Goal: Find specific page/section: Find specific page/section

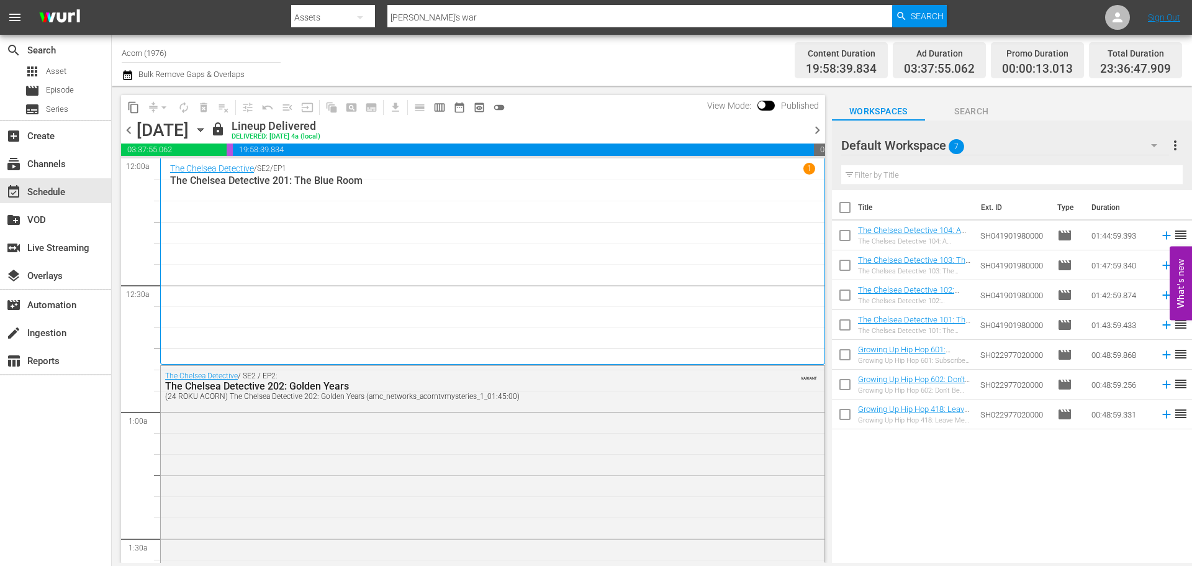
click at [207, 127] on icon "button" at bounding box center [201, 130] width 14 height 14
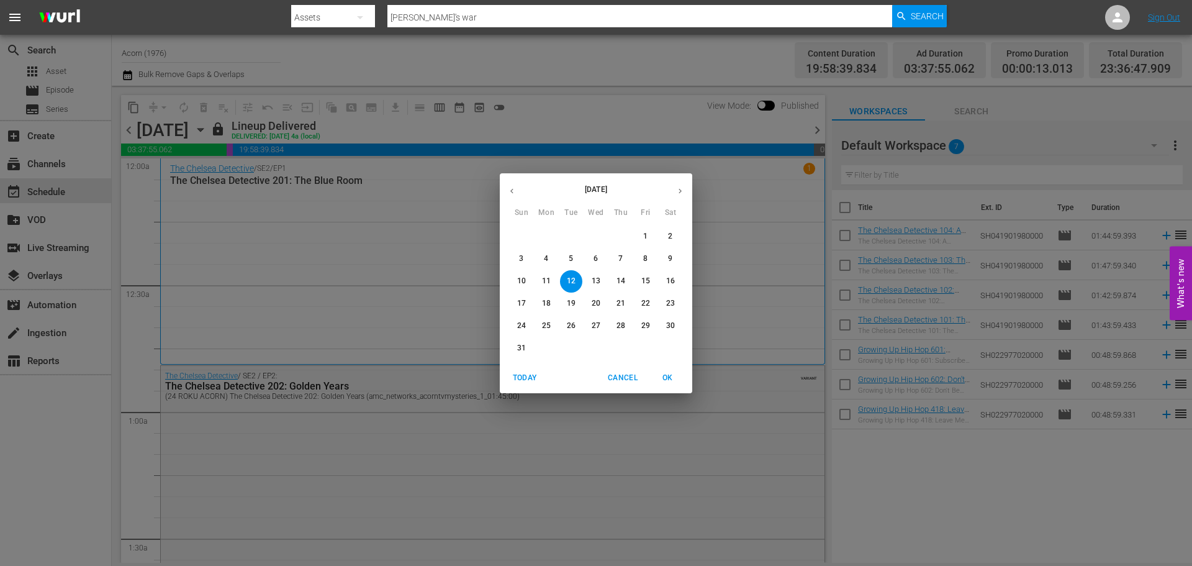
click at [689, 188] on button "button" at bounding box center [680, 191] width 24 height 24
click at [681, 191] on icon "button" at bounding box center [680, 190] width 3 height 5
click at [545, 303] on p "20" at bounding box center [546, 303] width 9 height 11
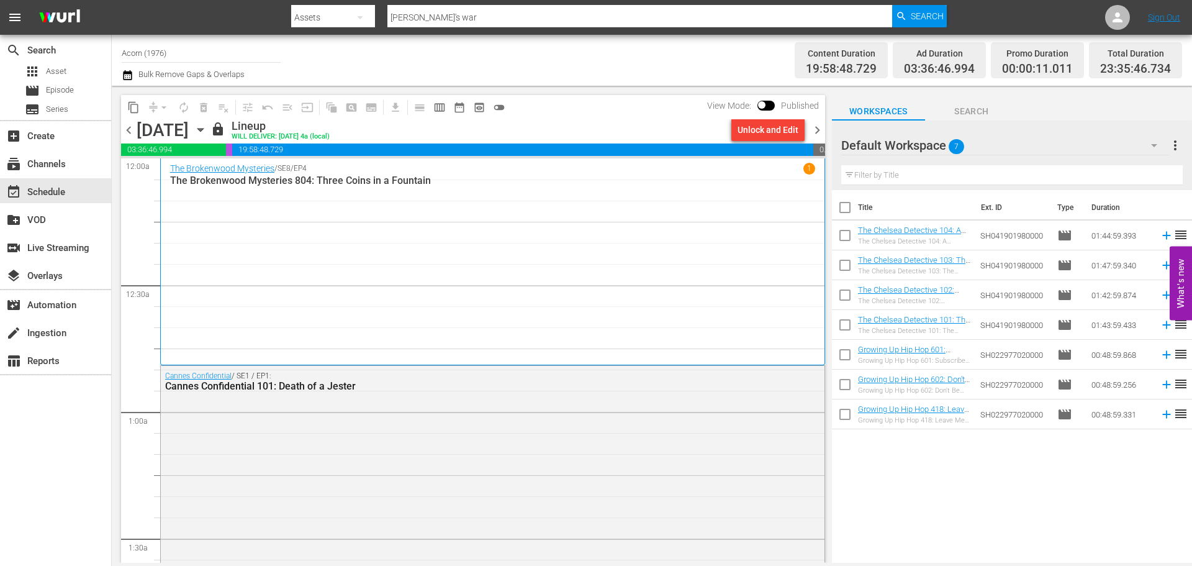
click at [333, 202] on div "The Brokenwood Mysteries / SE8 / EP4 1 The Brokenwood Mysteries 804: Three Coin…" at bounding box center [492, 262] width 645 height 198
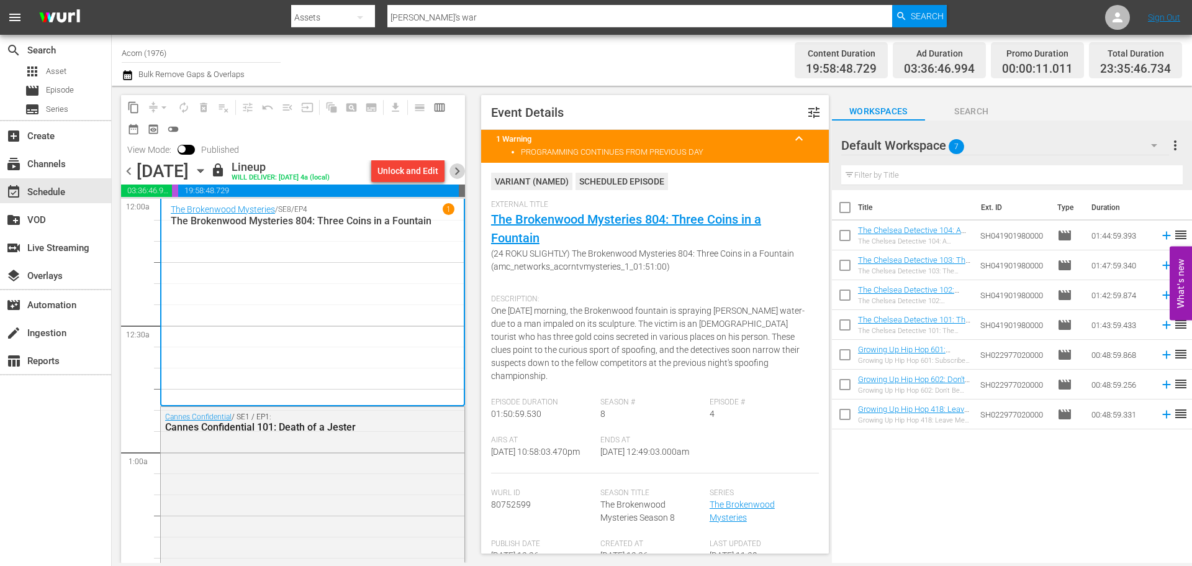
click at [456, 175] on span "chevron_right" at bounding box center [458, 171] width 16 height 16
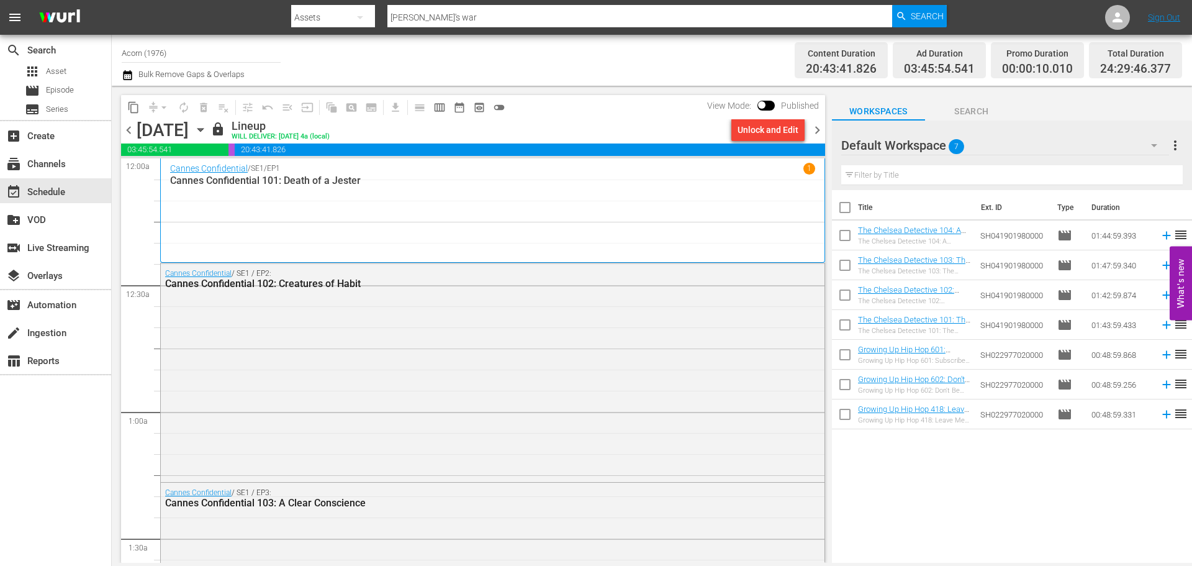
click at [404, 201] on div "Cannes Confidential / SE1 / EP1 1 Cannes Confidential 101: Death of a Jester" at bounding box center [492, 211] width 645 height 96
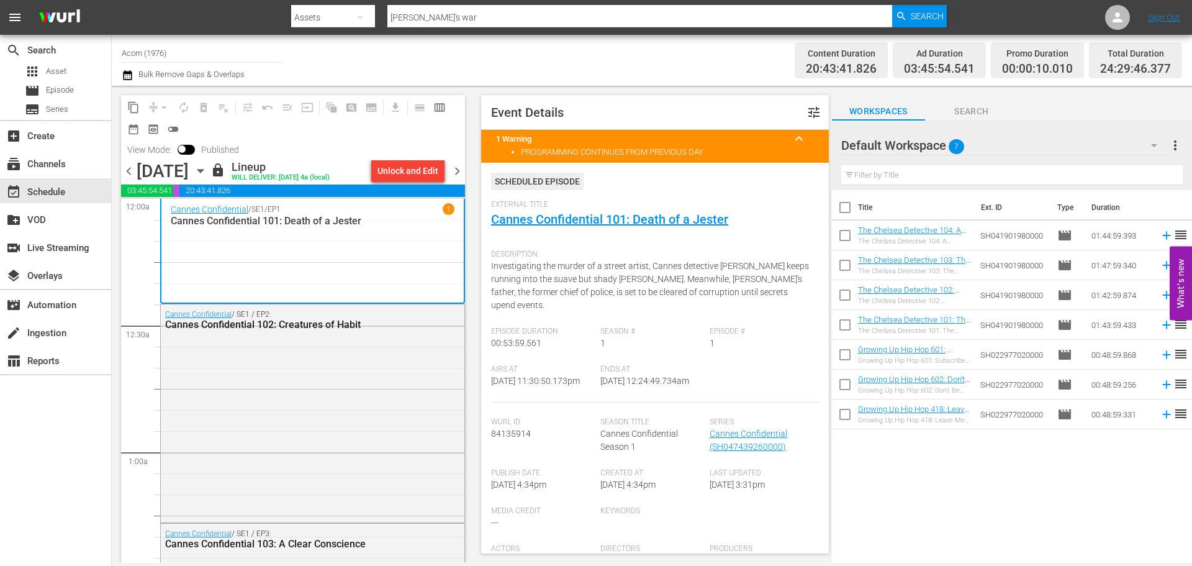
click at [458, 165] on span "chevron_right" at bounding box center [458, 171] width 16 height 16
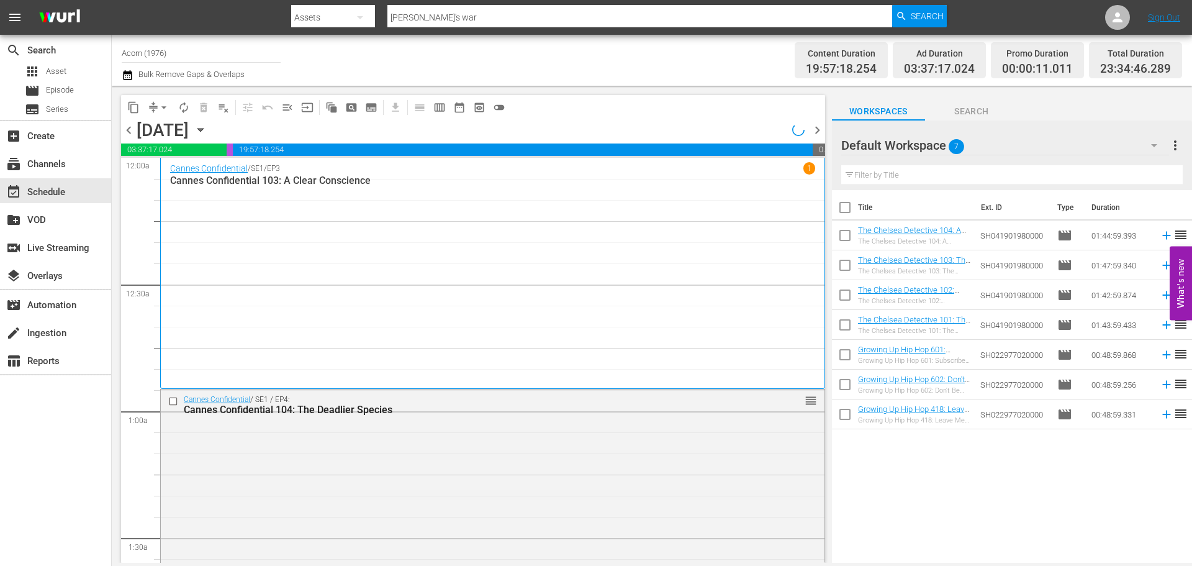
click at [309, 217] on div "Cannes Confidential / SE1 / EP3 1 Cannes Confidential 103: A Clear Conscience" at bounding box center [492, 272] width 645 height 221
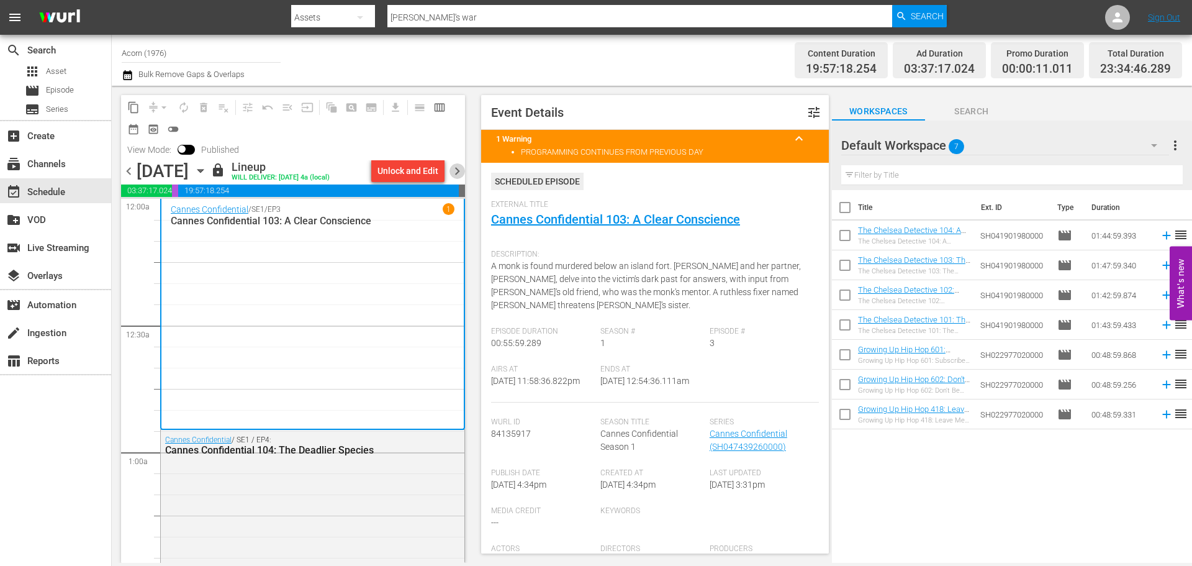
click at [461, 165] on span "chevron_right" at bounding box center [458, 171] width 16 height 16
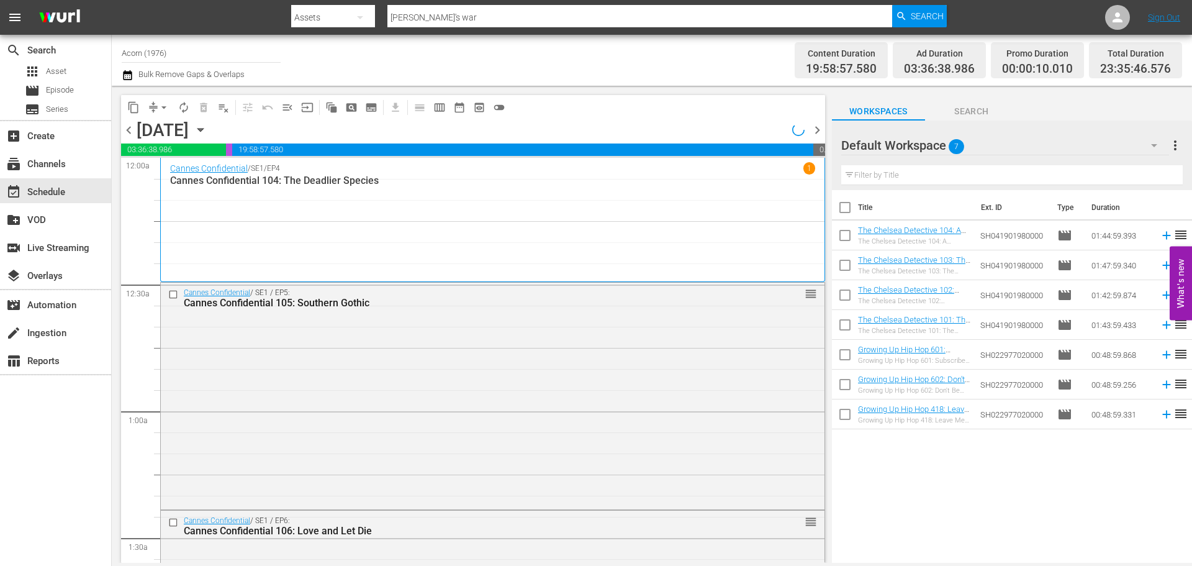
click at [372, 222] on div "Cannes Confidential / SE1 / EP4 1 Cannes Confidential 104: The Deadlier Species" at bounding box center [492, 219] width 645 height 115
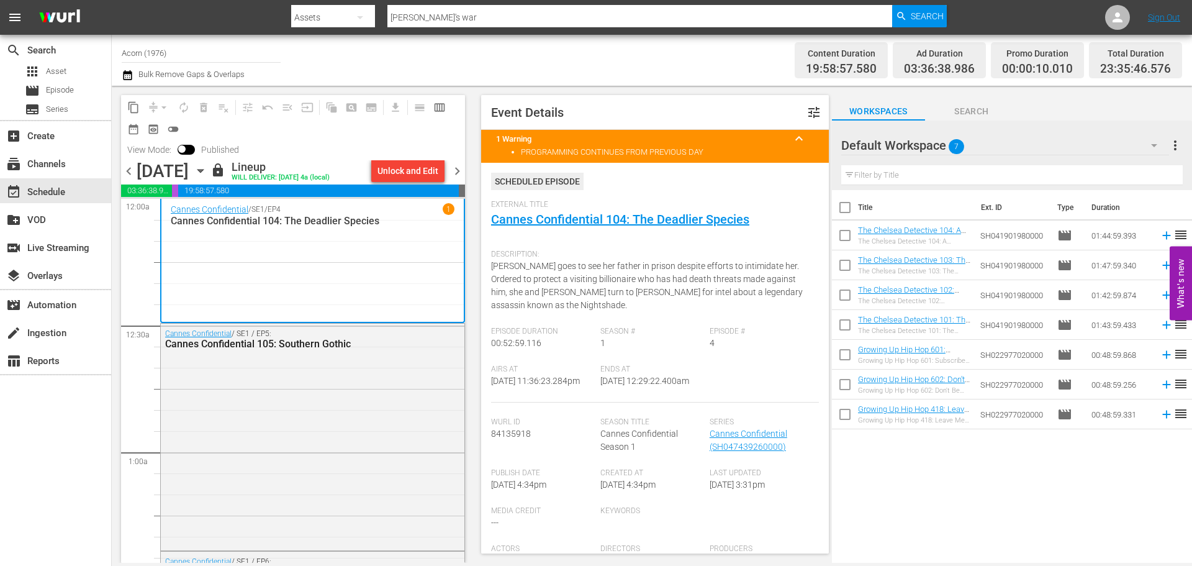
click at [454, 168] on span "chevron_right" at bounding box center [458, 171] width 16 height 16
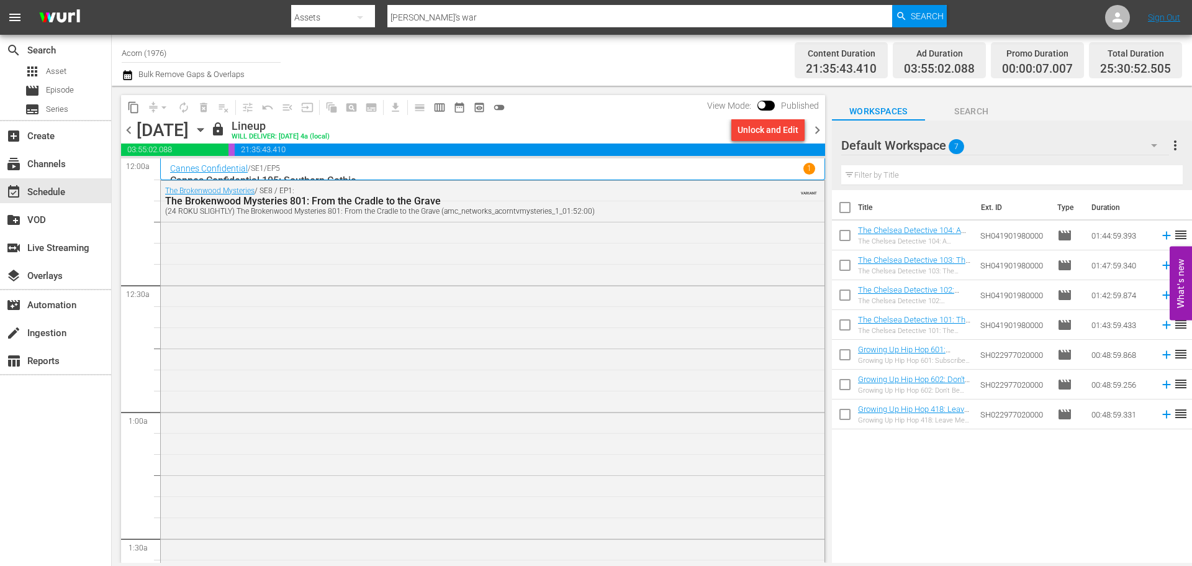
click at [573, 163] on div "Cannes Confidential / SE1 / EP5 1" at bounding box center [492, 169] width 645 height 12
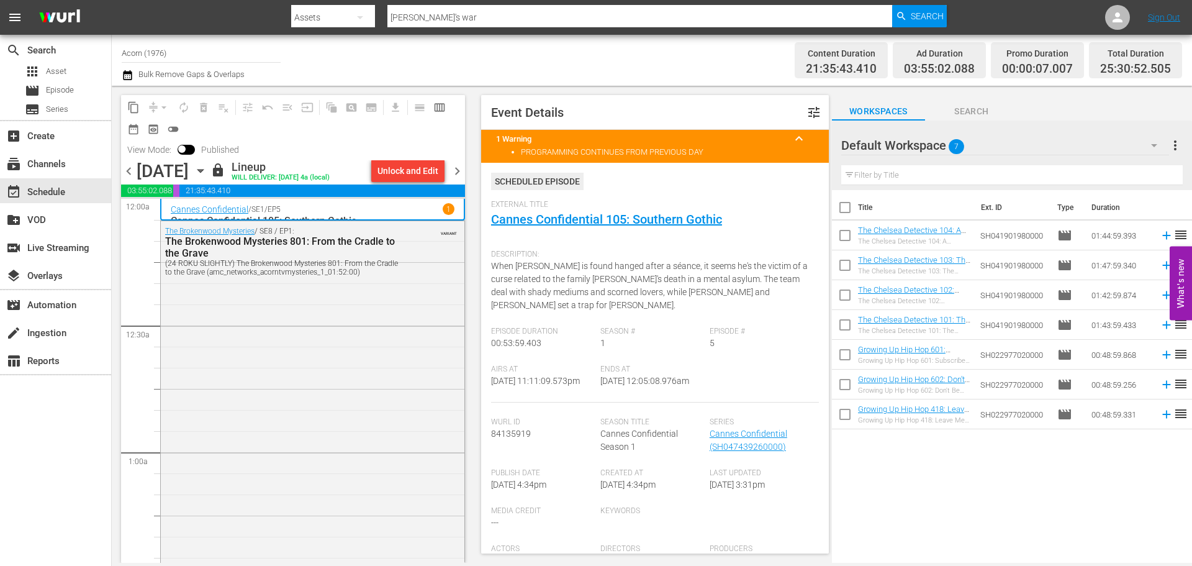
click at [461, 171] on span "chevron_right" at bounding box center [458, 171] width 16 height 16
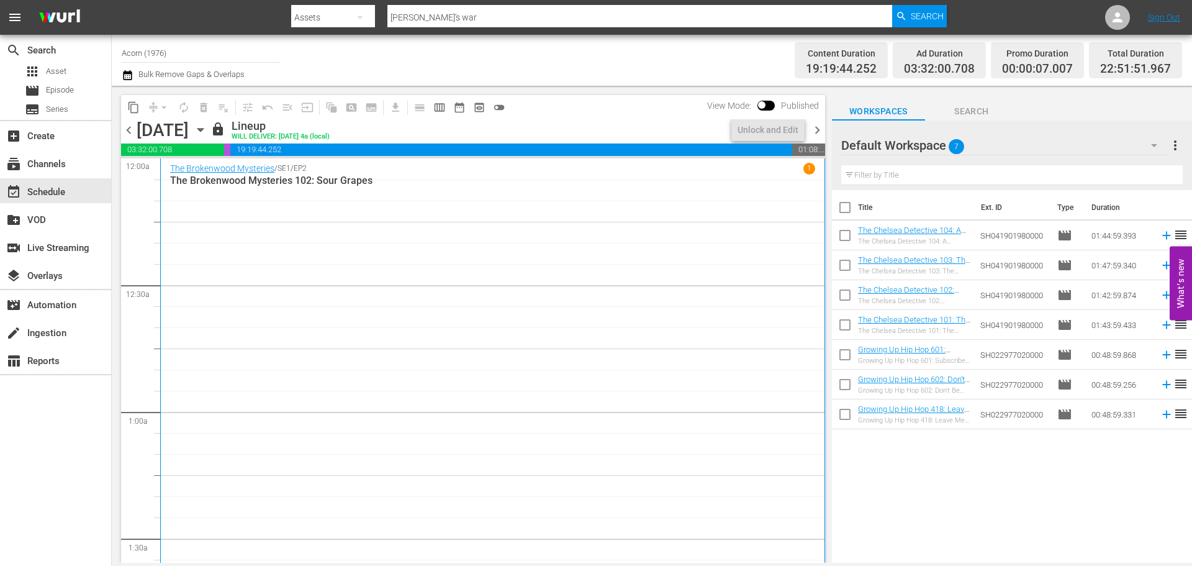
click at [371, 238] on div "The Brokenwood Mysteries / SE1 / EP2 1 The Brokenwood Mysteries 102: Sour Grapes" at bounding box center [492, 361] width 645 height 396
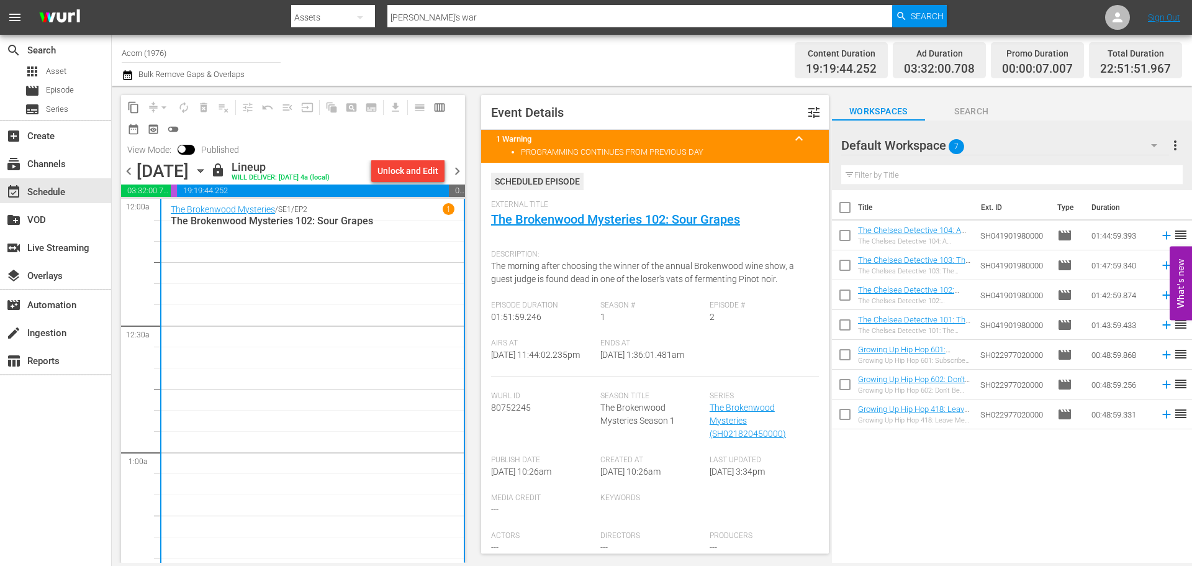
click at [454, 170] on span "chevron_right" at bounding box center [458, 171] width 16 height 16
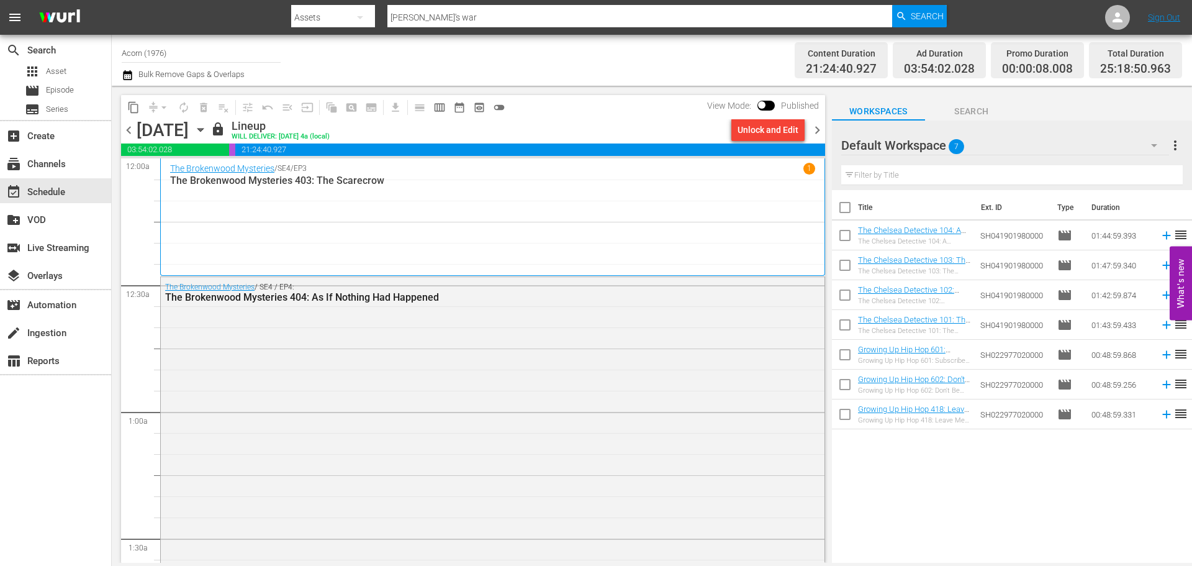
click at [412, 199] on div "The Brokenwood Mysteries / SE4 / EP3 1 The Brokenwood Mysteries 403: The Scarec…" at bounding box center [492, 217] width 645 height 109
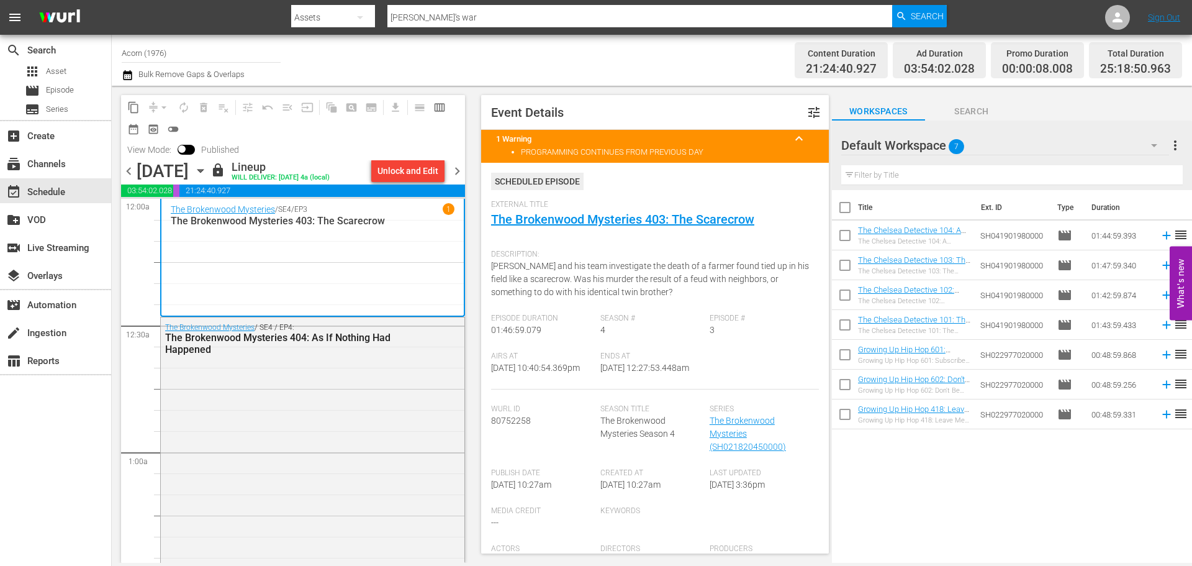
click at [456, 173] on span "chevron_right" at bounding box center [458, 171] width 16 height 16
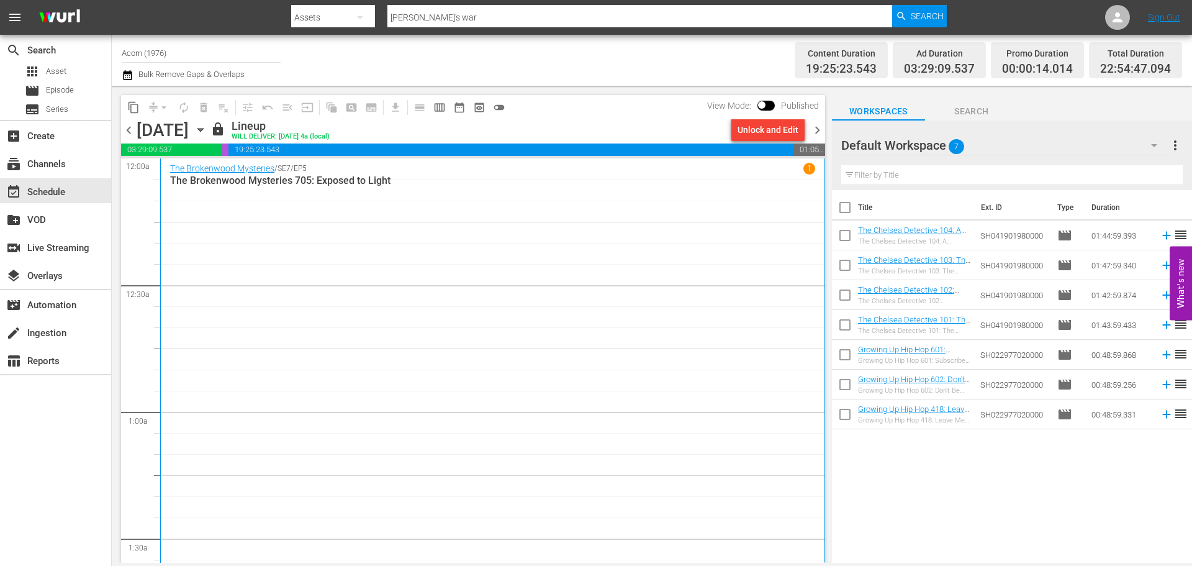
click at [332, 226] on div "The Brokenwood Mysteries / SE7 / EP5 1 The Brokenwood Mysteries 705: Exposed to…" at bounding box center [492, 384] width 645 height 442
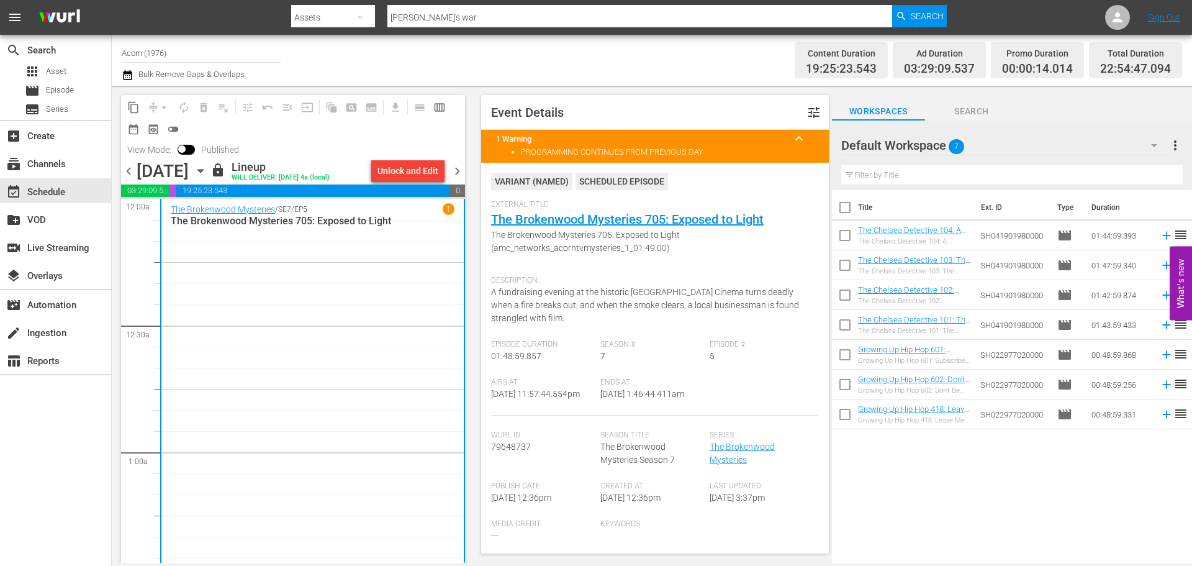
click at [460, 171] on span "chevron_right" at bounding box center [458, 171] width 16 height 16
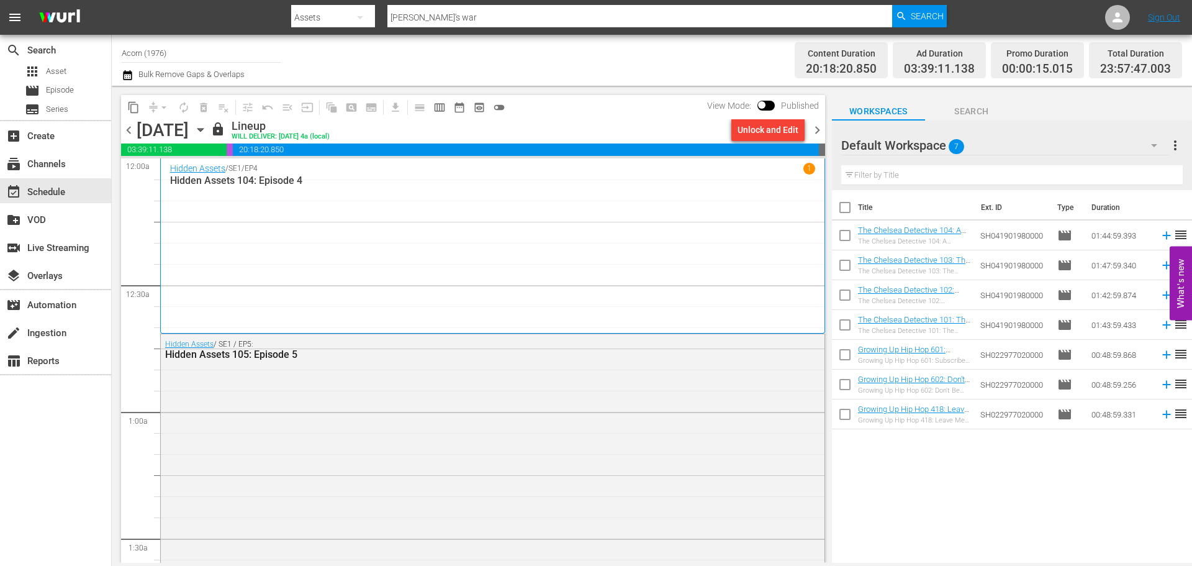
click at [303, 212] on div "Hidden Assets / SE1 / EP4 1 Hidden Assets 104: Episode 4" at bounding box center [492, 246] width 645 height 166
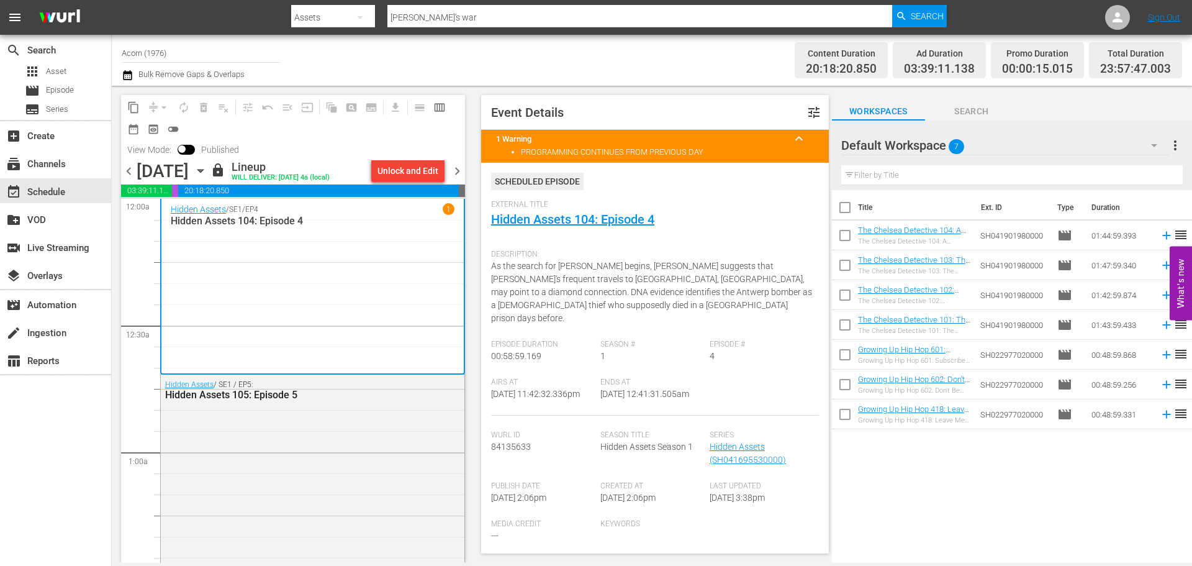
click at [461, 169] on span "chevron_right" at bounding box center [458, 171] width 16 height 16
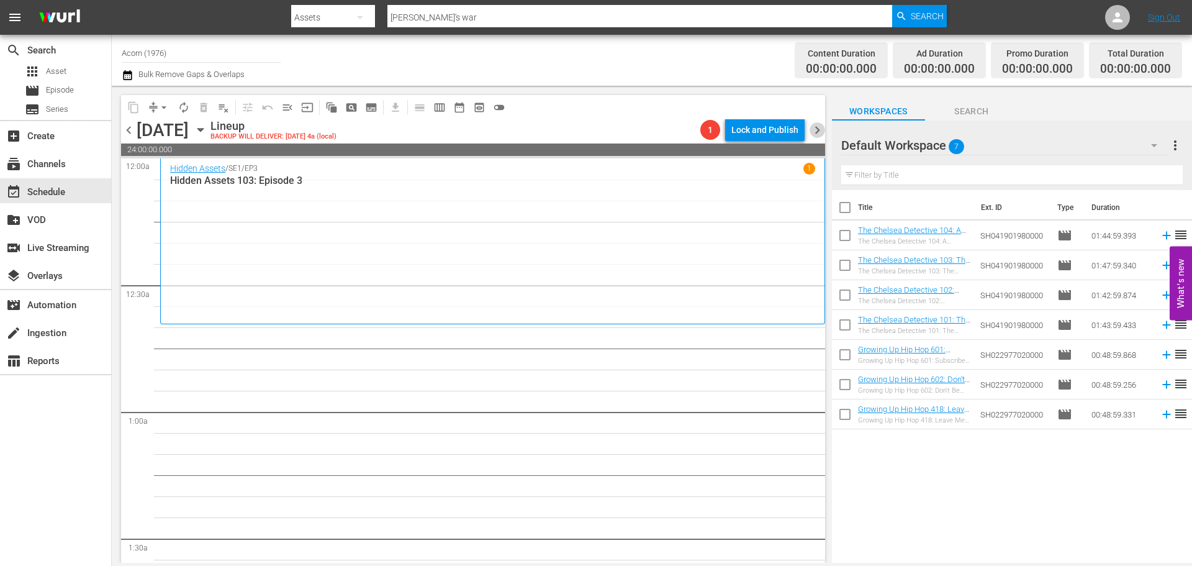
click at [823, 127] on span "chevron_right" at bounding box center [818, 130] width 16 height 16
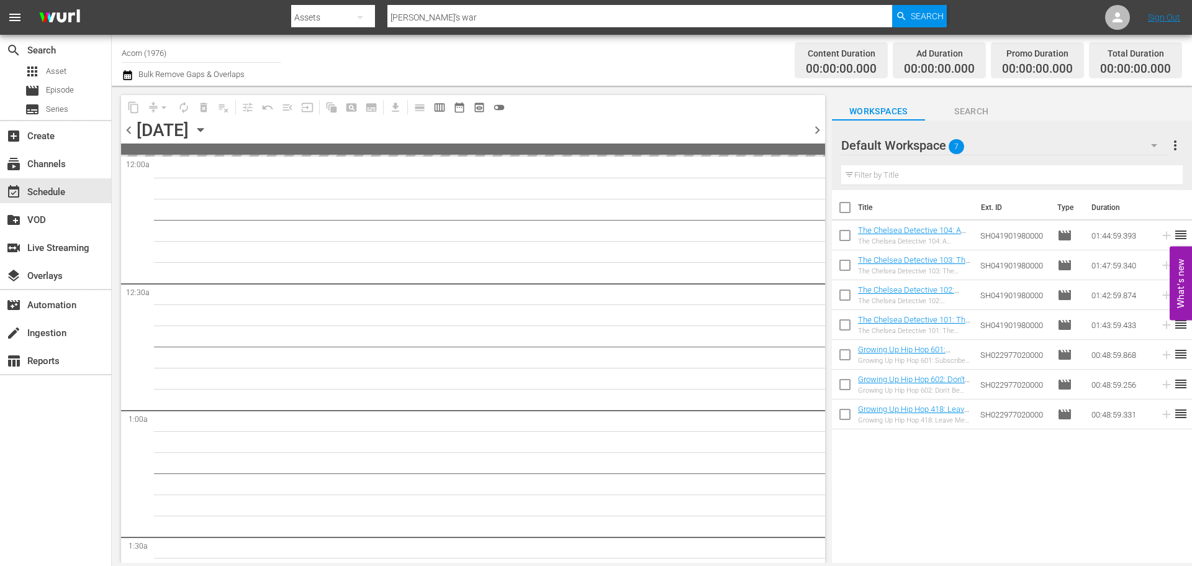
click at [125, 140] on div "chevron_left [DATE] [DATE] chevron_right" at bounding box center [473, 131] width 704 height 24
click at [128, 120] on div "chevron_left [DATE] [DATE] chevron_right" at bounding box center [473, 131] width 704 height 24
click at [129, 128] on span "chevron_left" at bounding box center [129, 130] width 16 height 16
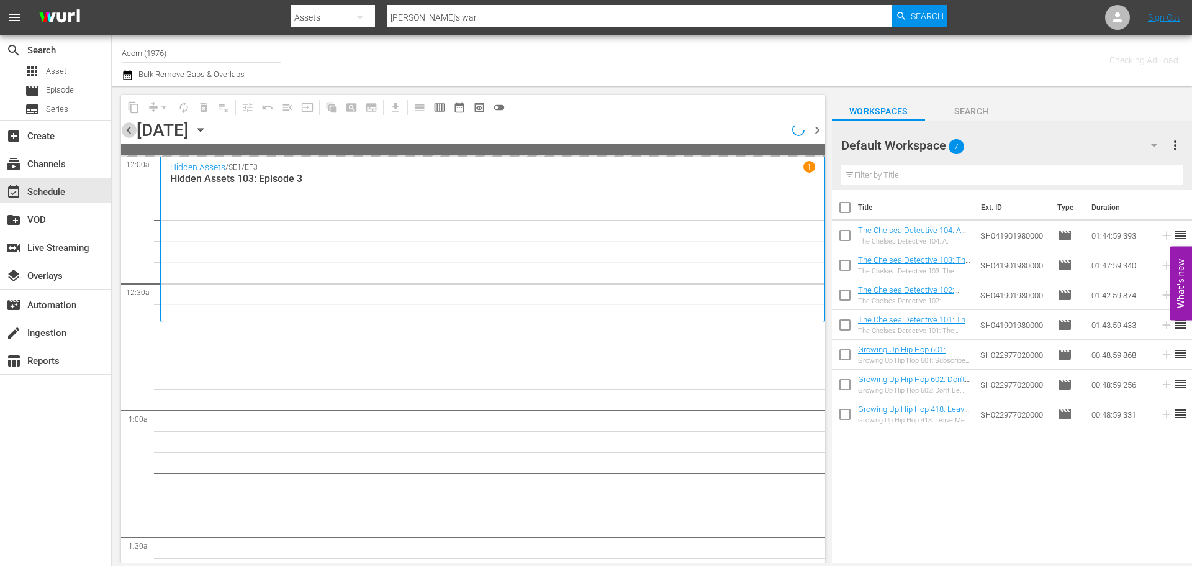
click at [129, 128] on span "chevron_left" at bounding box center [129, 130] width 16 height 16
click at [335, 564] on body "menu Search By Assets Search ID, Title, Description, Keywords, or Category foyl…" at bounding box center [596, 283] width 1192 height 566
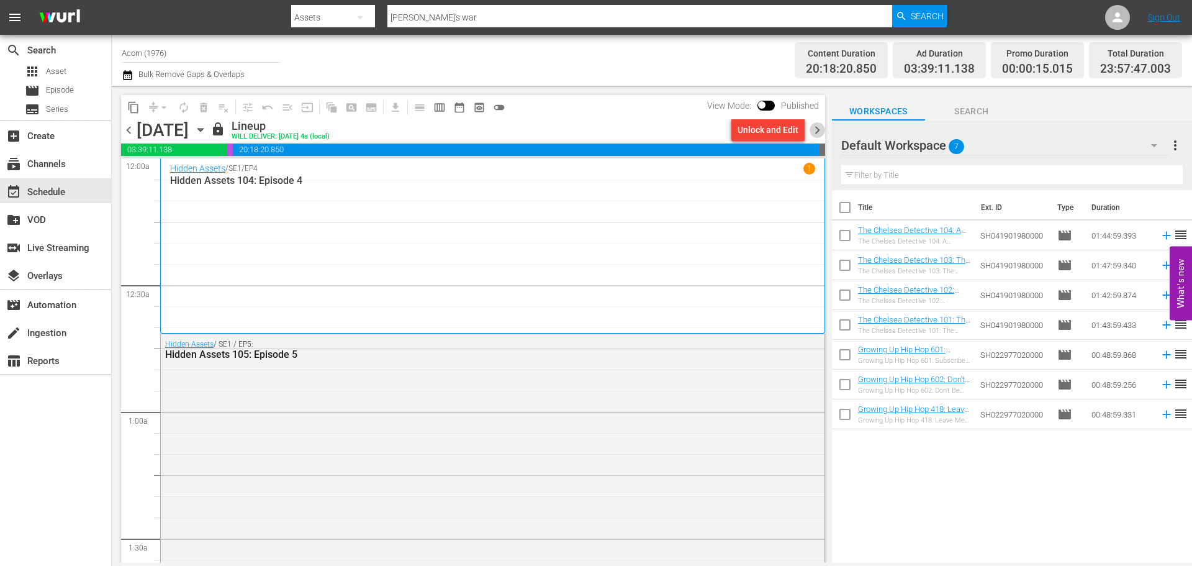
click at [813, 130] on span "chevron_right" at bounding box center [818, 130] width 16 height 16
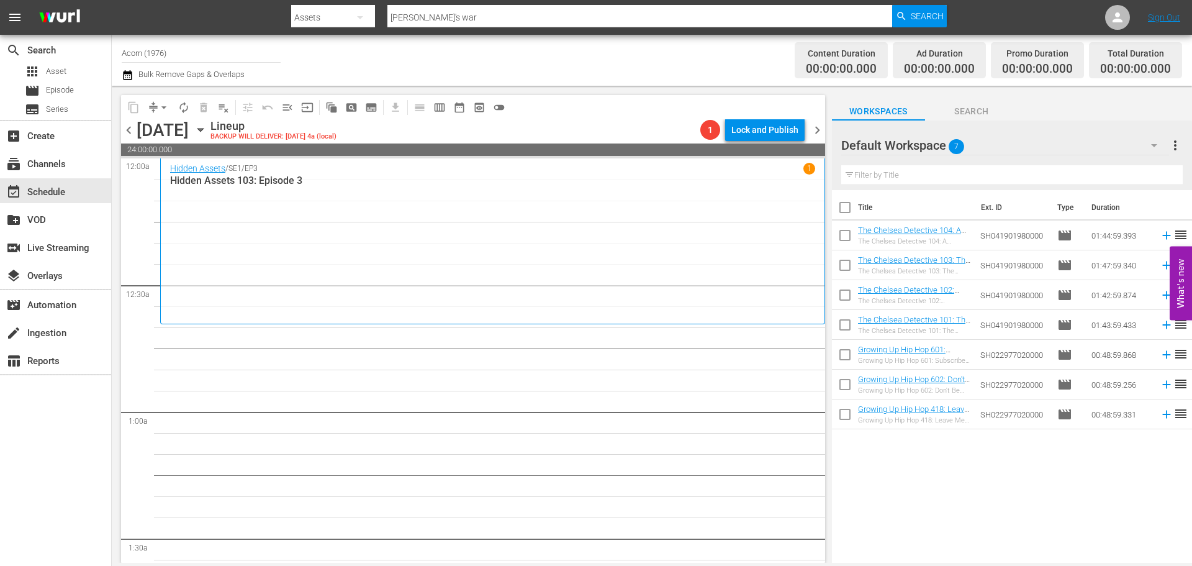
click at [584, 230] on div "Hidden Assets / SE1 / EP3 1 Hidden Assets 103: Episode 3" at bounding box center [492, 241] width 645 height 156
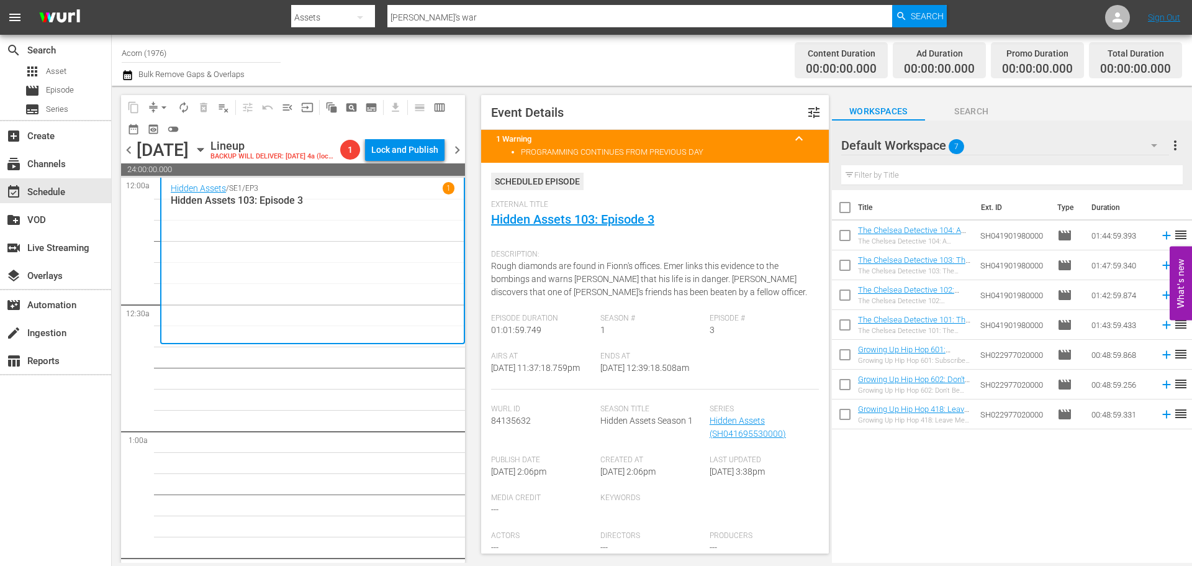
click at [126, 154] on span "chevron_left" at bounding box center [129, 150] width 16 height 16
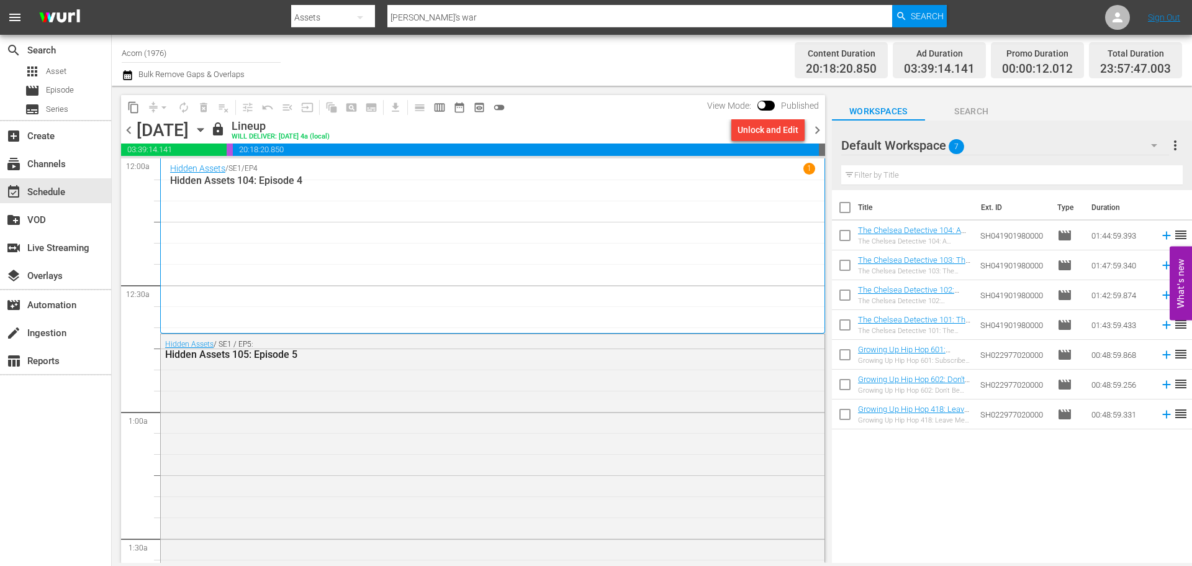
click at [509, 270] on div "Hidden Assets / SE1 / EP4 1 Hidden Assets 104: Episode 4" at bounding box center [492, 246] width 645 height 166
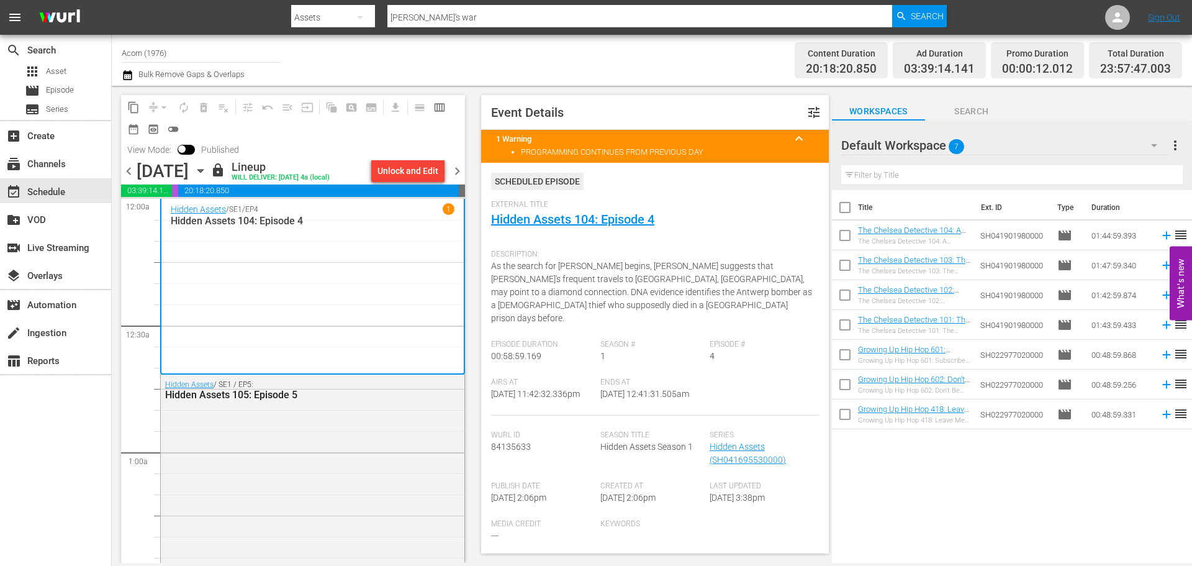
click at [462, 173] on span "chevron_right" at bounding box center [458, 171] width 16 height 16
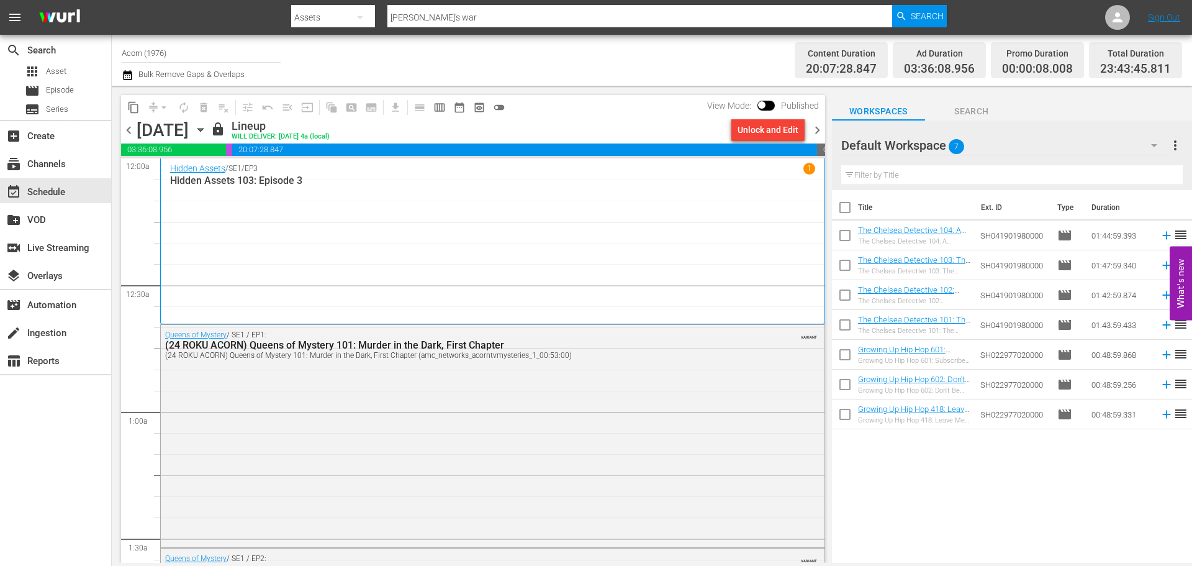
click at [346, 226] on div "Hidden Assets / SE1 / EP3 1 Hidden Assets 103: Episode 3" at bounding box center [492, 241] width 645 height 156
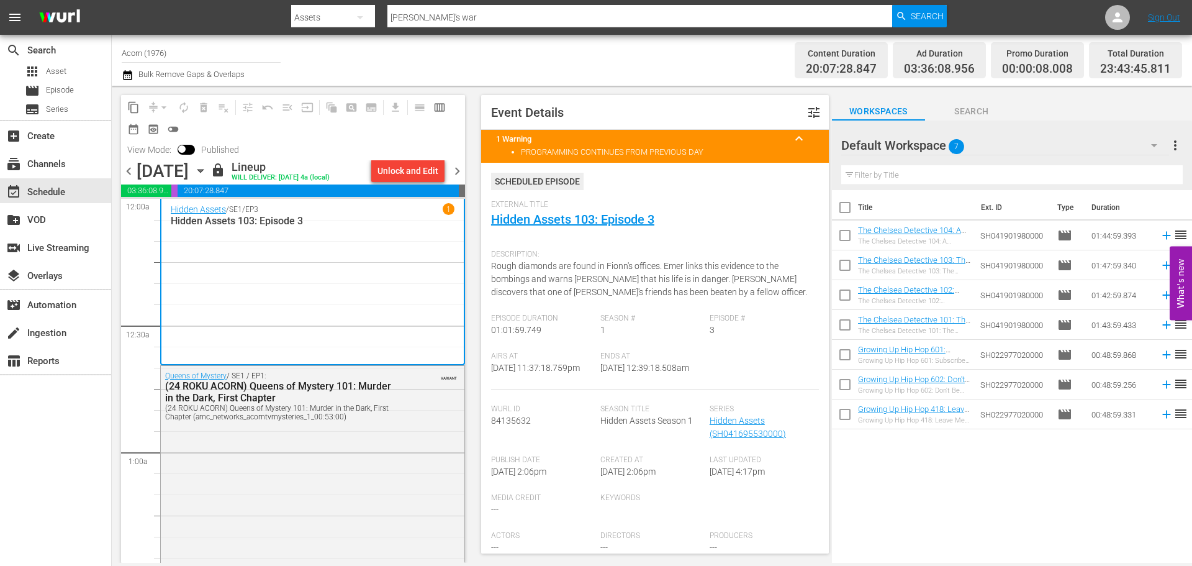
click at [122, 172] on span "chevron_left" at bounding box center [129, 171] width 16 height 16
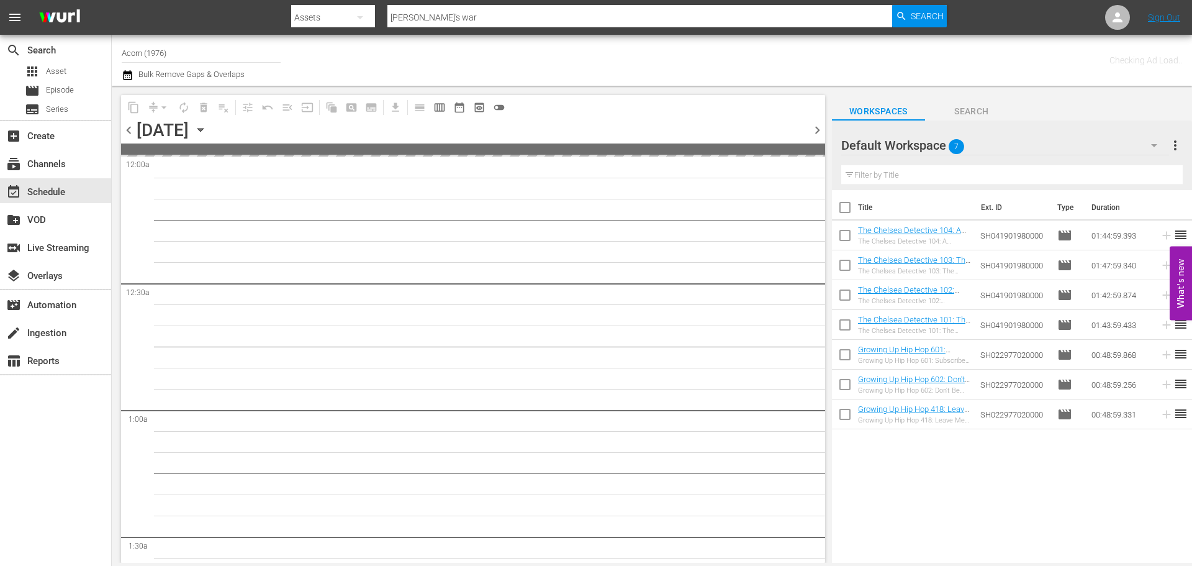
click at [818, 132] on span "chevron_right" at bounding box center [818, 130] width 16 height 16
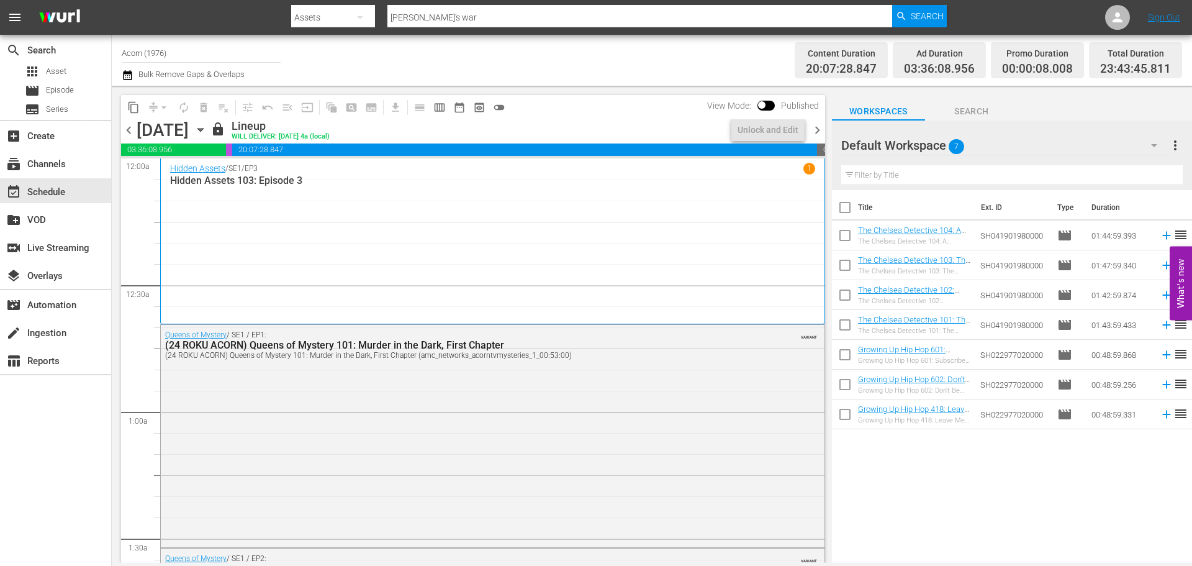
click at [818, 132] on span "chevron_right" at bounding box center [818, 130] width 16 height 16
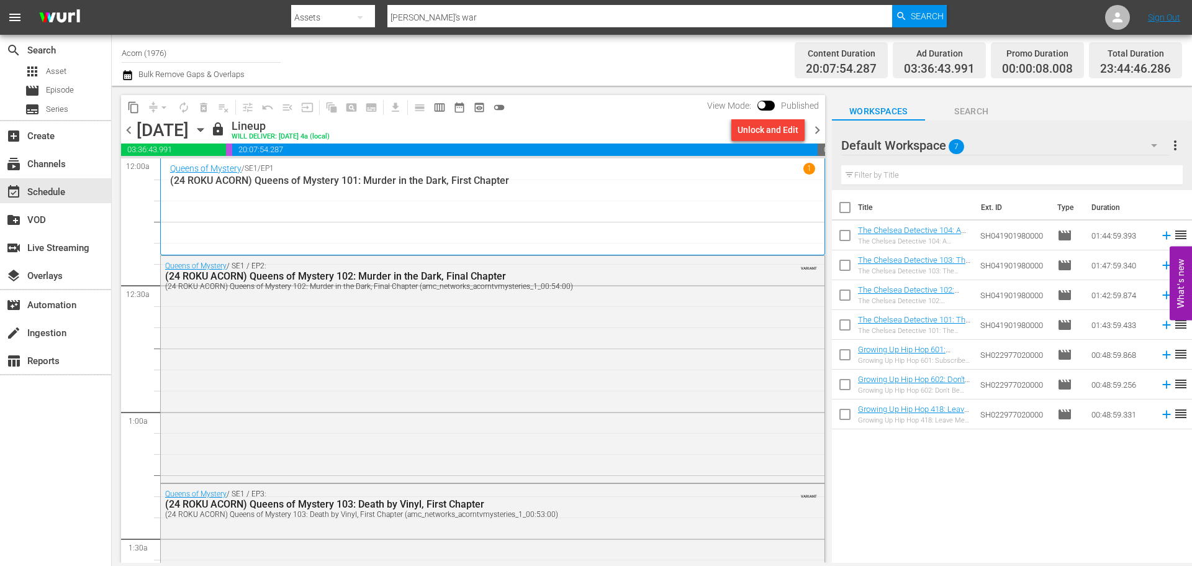
click at [419, 204] on div "Queens of Mystery / SE1 / EP1 1 (24 ROKU ACORN) Queens of Mystery 101: Murder i…" at bounding box center [492, 207] width 645 height 88
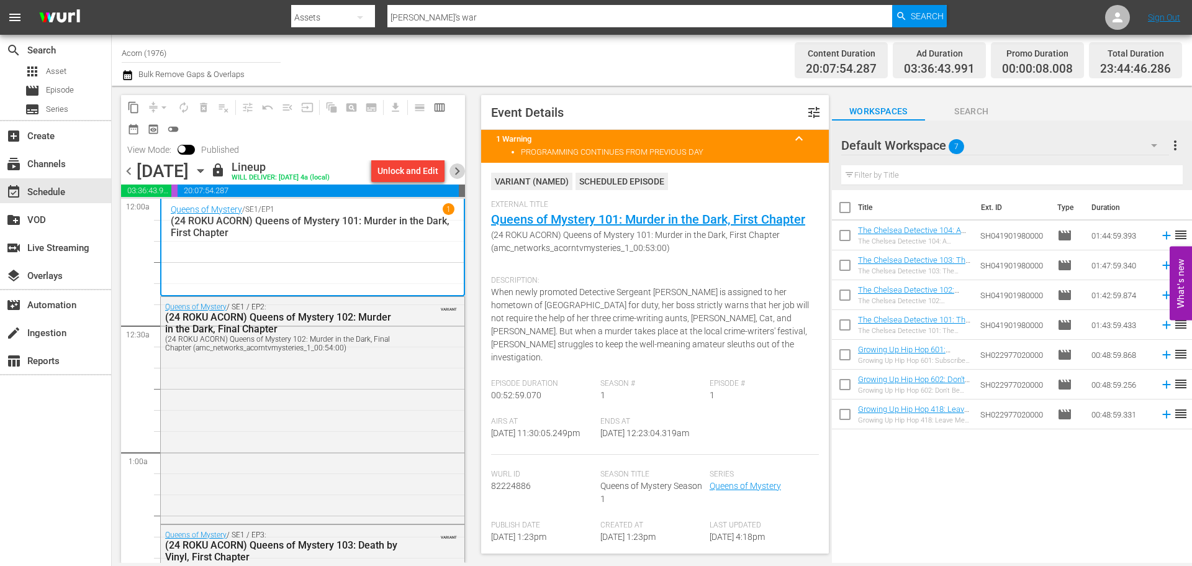
click at [461, 169] on span "chevron_right" at bounding box center [458, 171] width 16 height 16
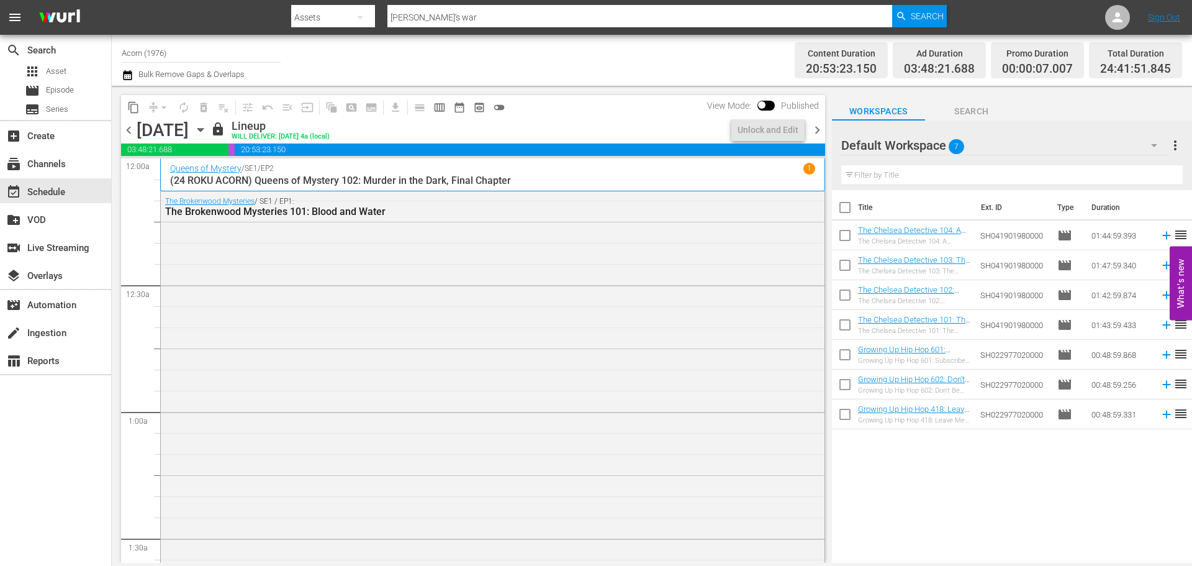
click at [556, 181] on p "(24 ROKU ACORN) Queens of Mystery 102: Murder in the Dark, Final Chapter" at bounding box center [492, 180] width 645 height 12
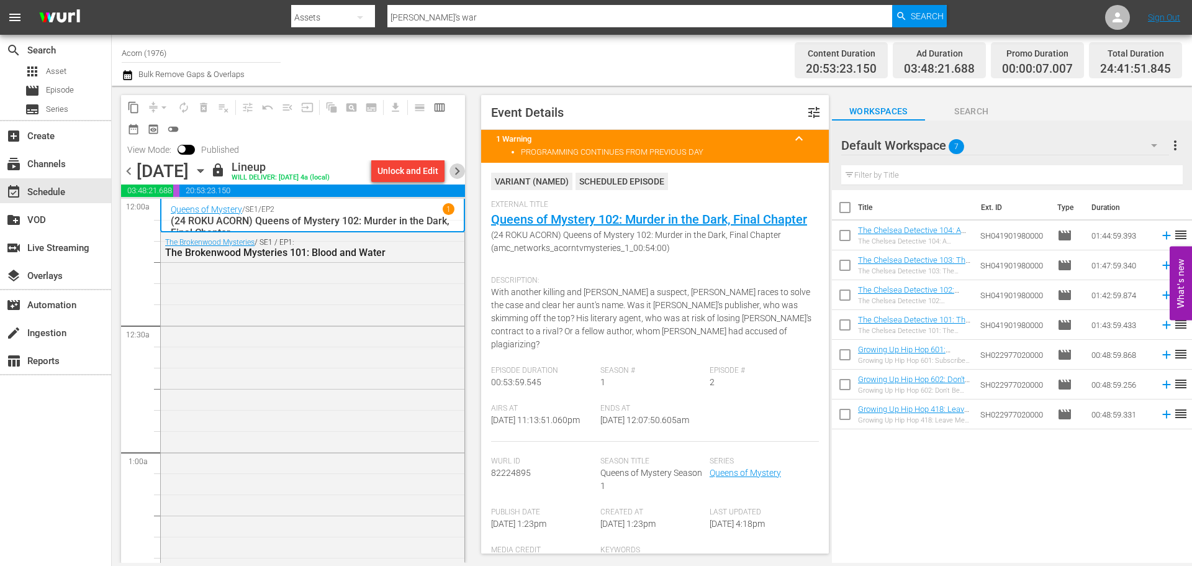
click at [454, 168] on span "chevron_right" at bounding box center [458, 171] width 16 height 16
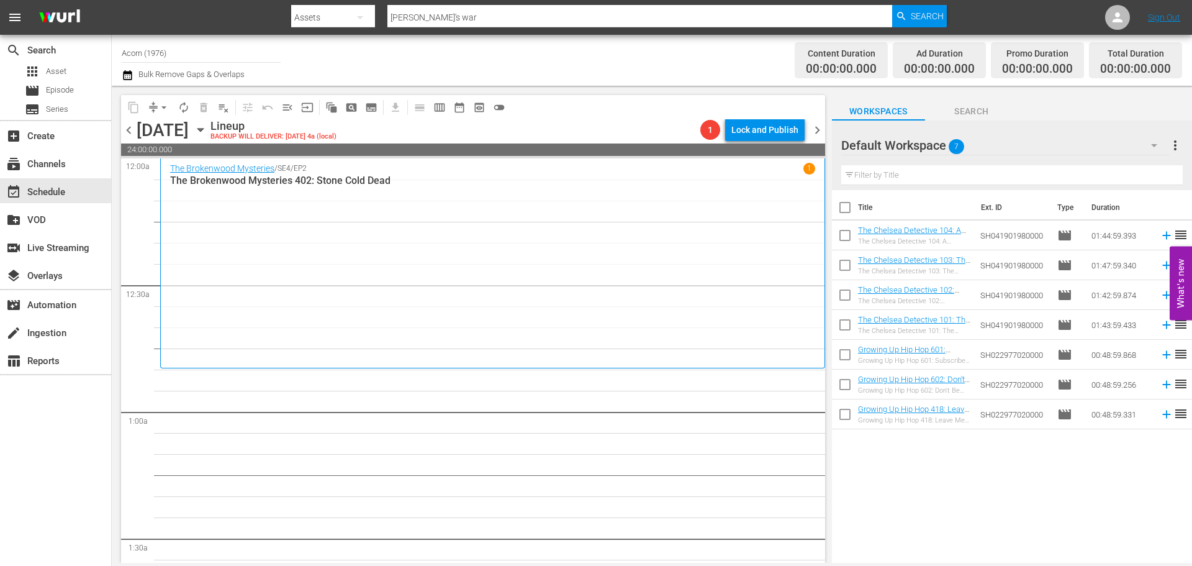
click at [271, 283] on div "The Brokenwood Mysteries / SE4 / EP2 1 The Brokenwood Mysteries 402: Stone Cold…" at bounding box center [492, 263] width 645 height 201
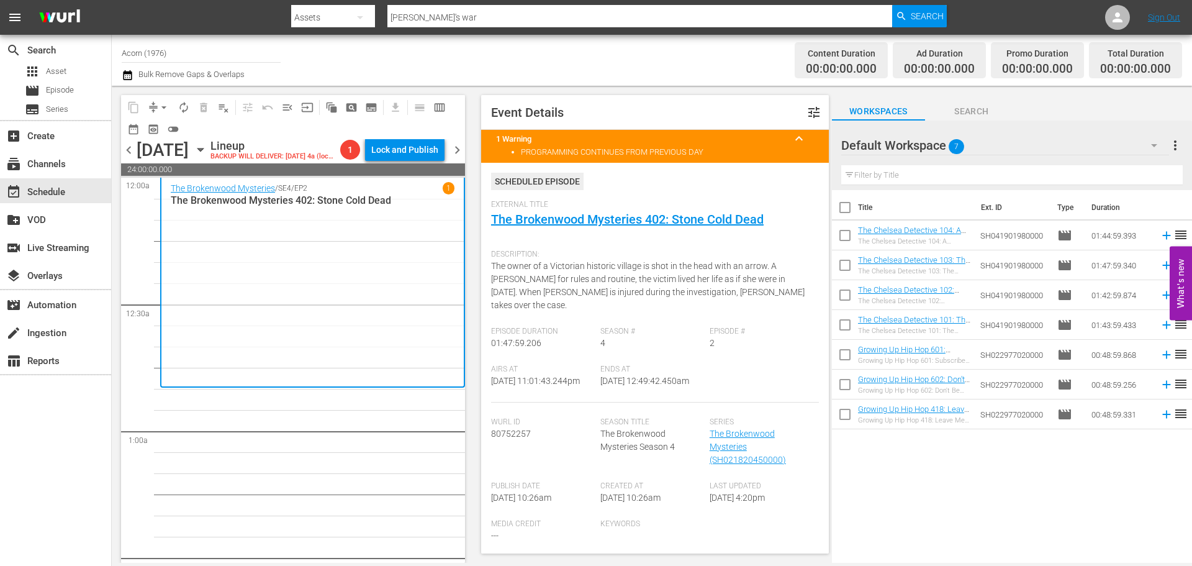
click at [203, 152] on icon "button" at bounding box center [200, 149] width 6 height 3
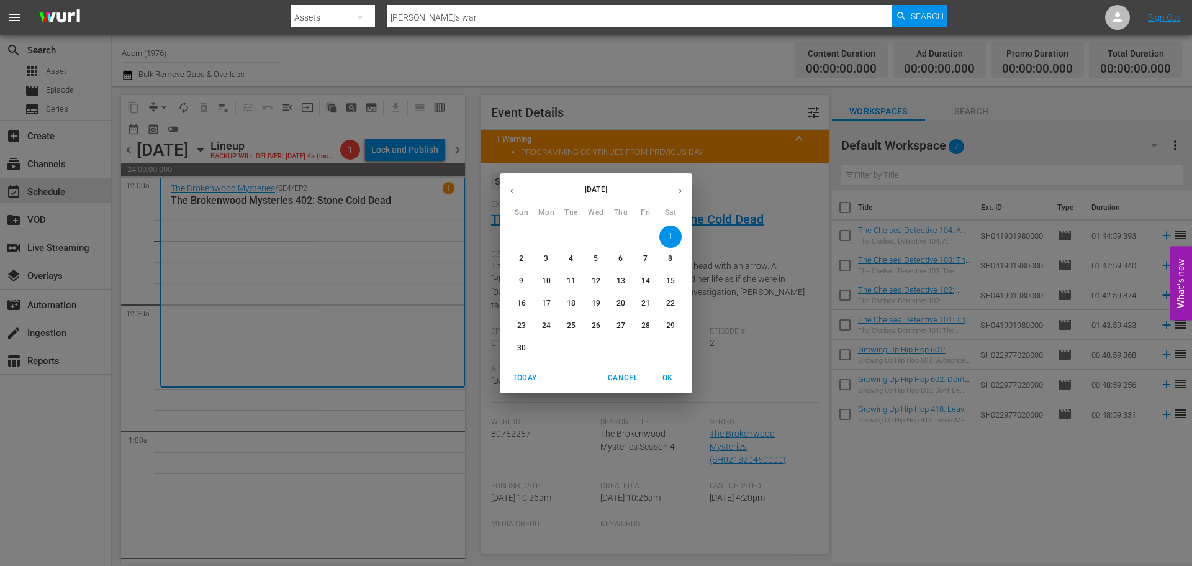
click at [513, 186] on icon "button" at bounding box center [511, 190] width 9 height 9
click at [590, 238] on span "1" at bounding box center [596, 236] width 22 height 11
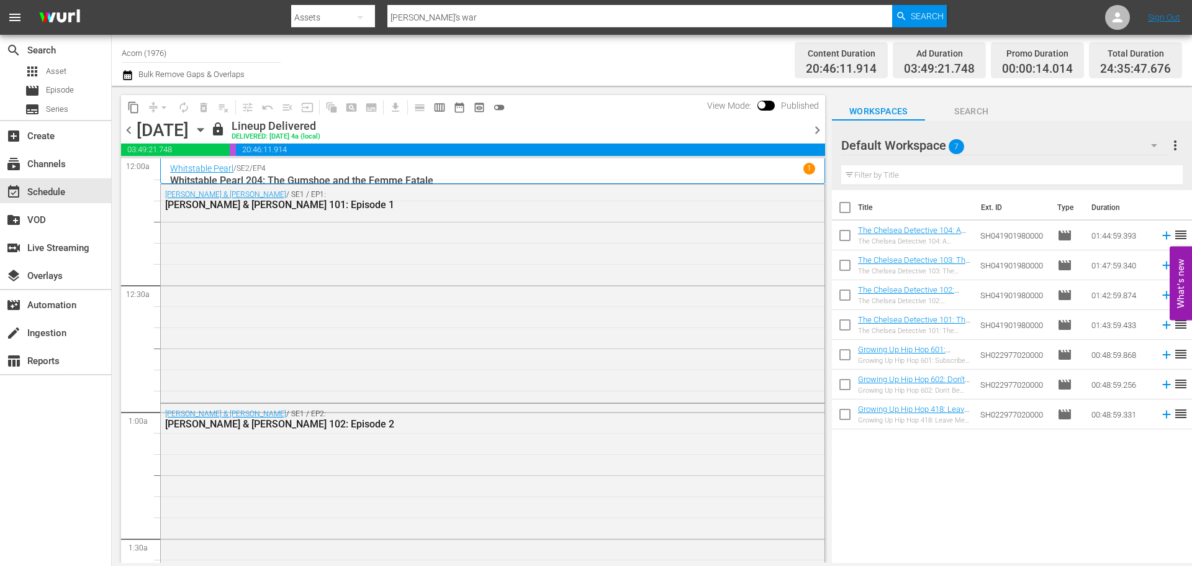
click at [814, 128] on span "chevron_right" at bounding box center [818, 130] width 16 height 16
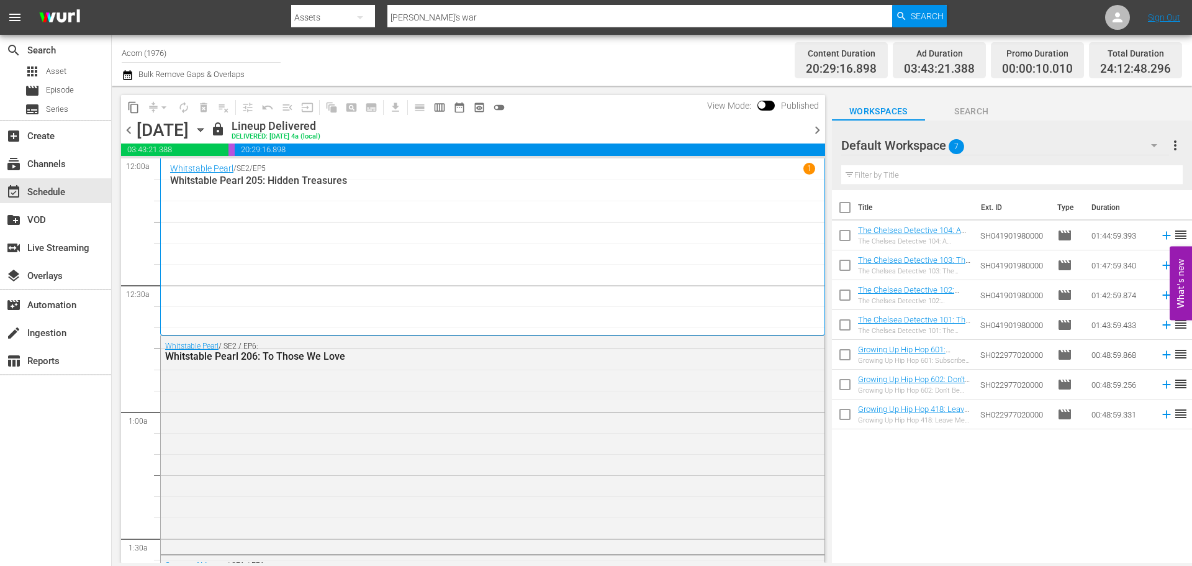
click at [814, 128] on span "chevron_right" at bounding box center [818, 130] width 16 height 16
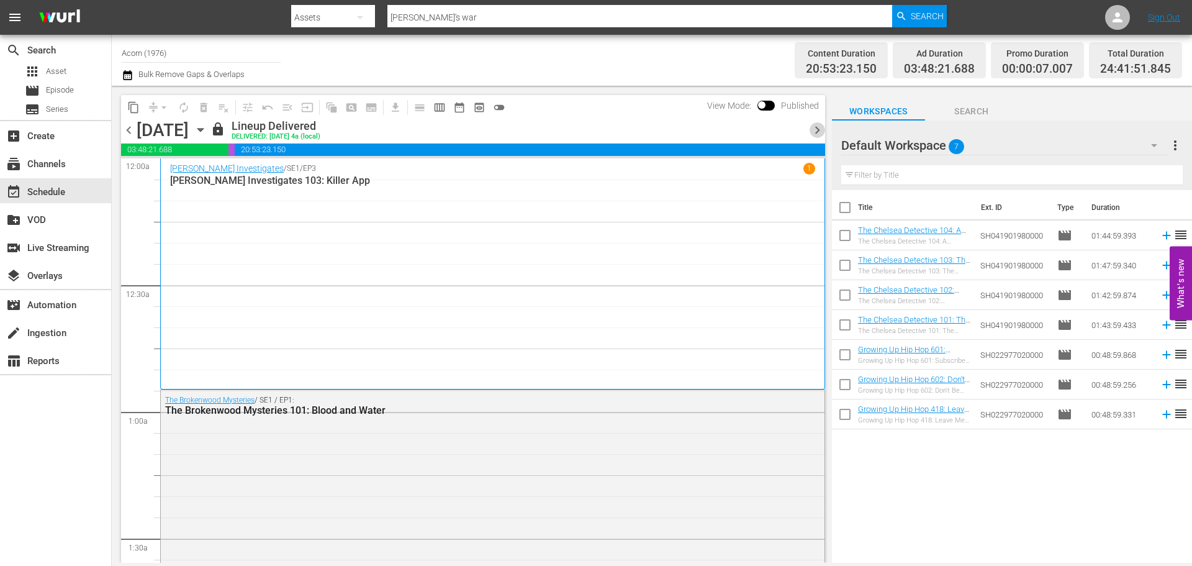
click at [814, 128] on span "chevron_right" at bounding box center [818, 130] width 16 height 16
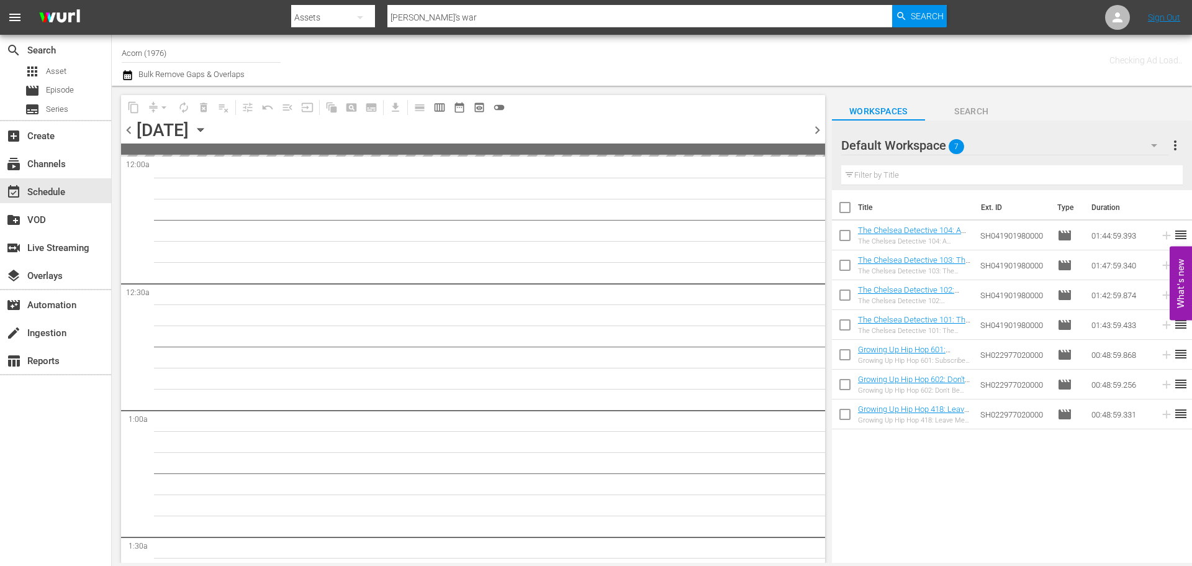
click at [814, 128] on span "chevron_right" at bounding box center [818, 130] width 16 height 16
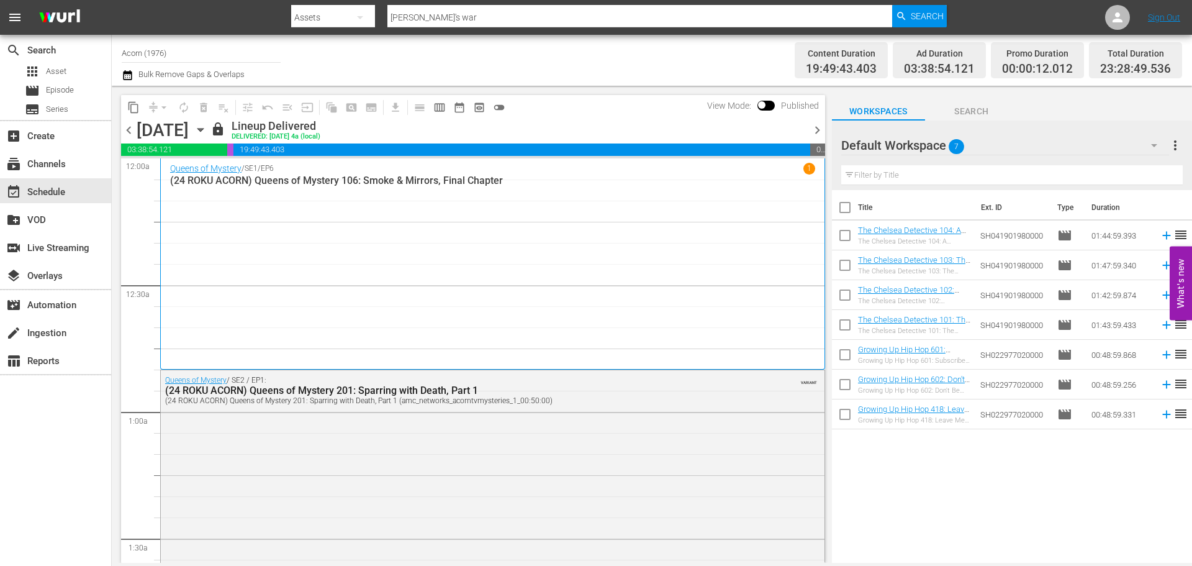
click at [814, 128] on span "chevron_right" at bounding box center [818, 130] width 16 height 16
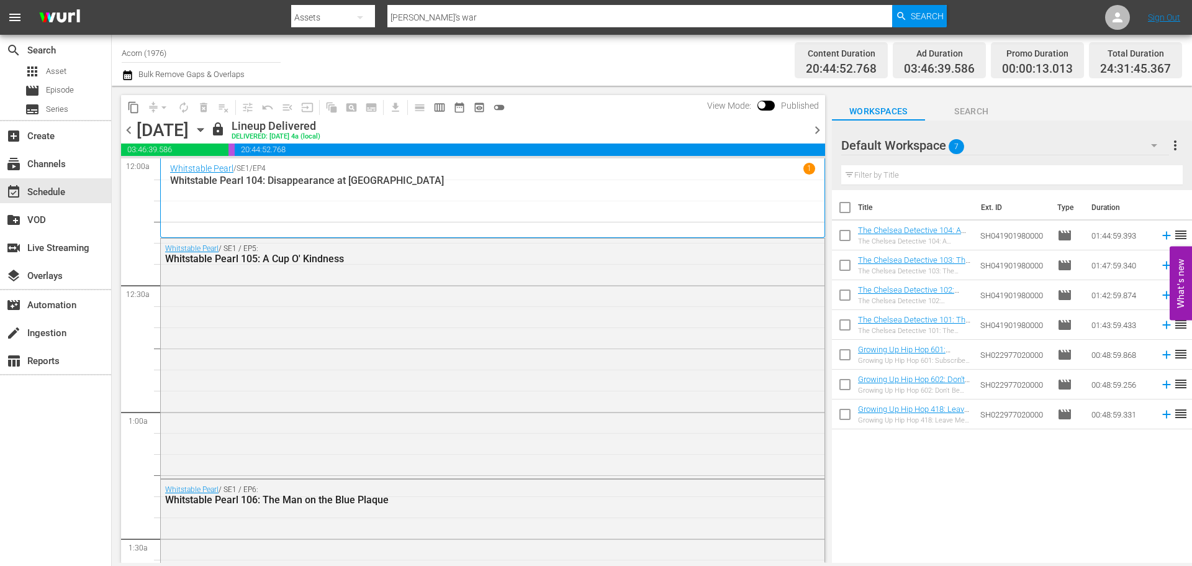
click at [814, 128] on span "chevron_right" at bounding box center [818, 130] width 16 height 16
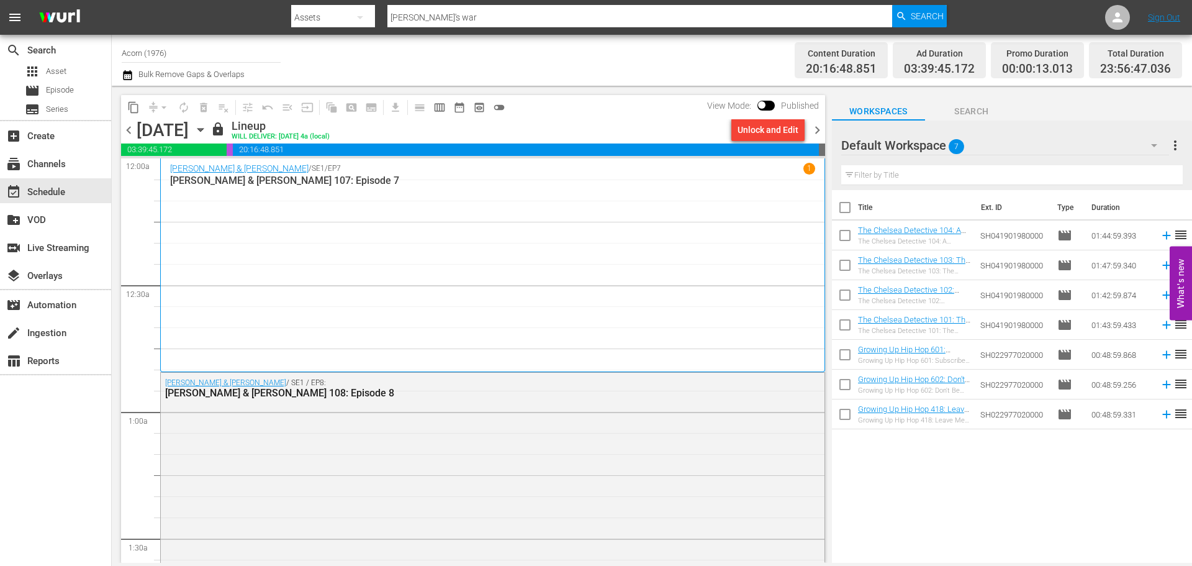
click at [814, 128] on span "chevron_right" at bounding box center [818, 130] width 16 height 16
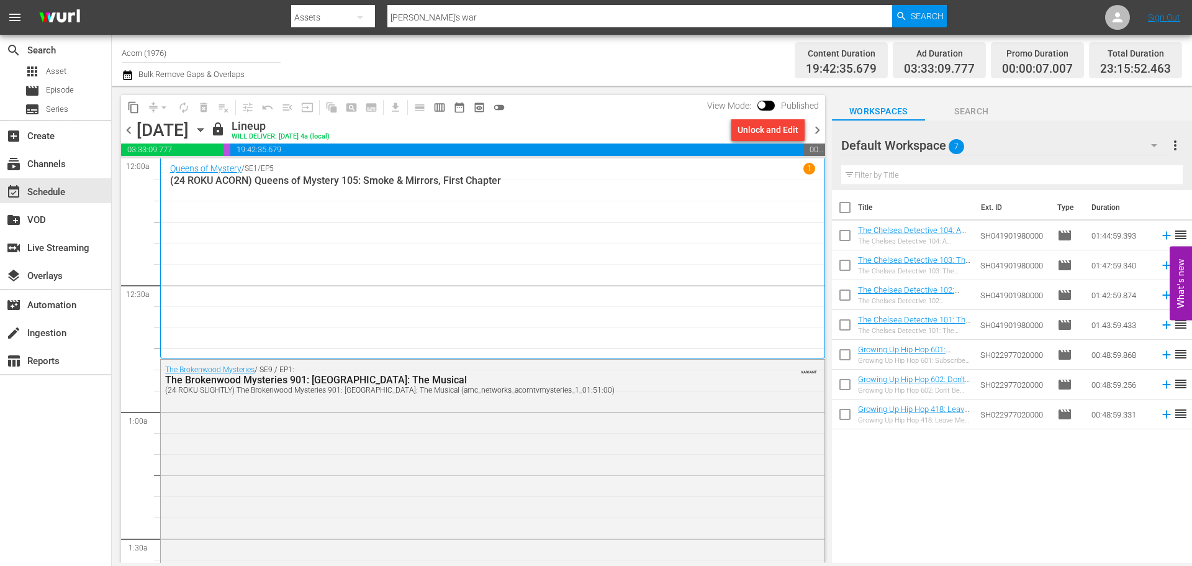
click at [815, 130] on span "chevron_right" at bounding box center [818, 130] width 16 height 16
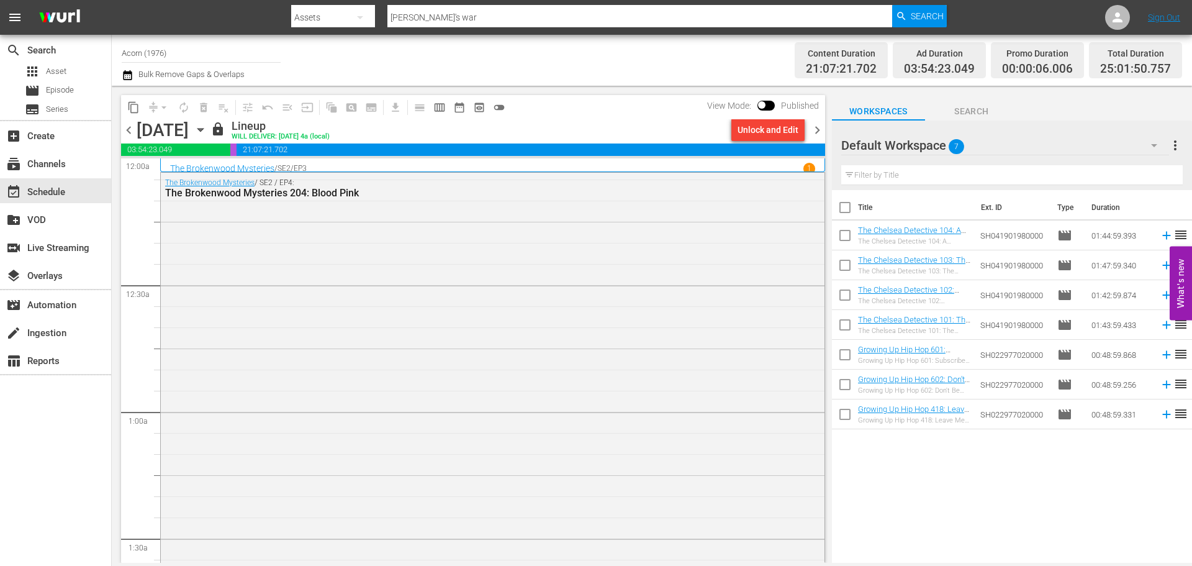
click at [815, 130] on span "chevron_right" at bounding box center [818, 130] width 16 height 16
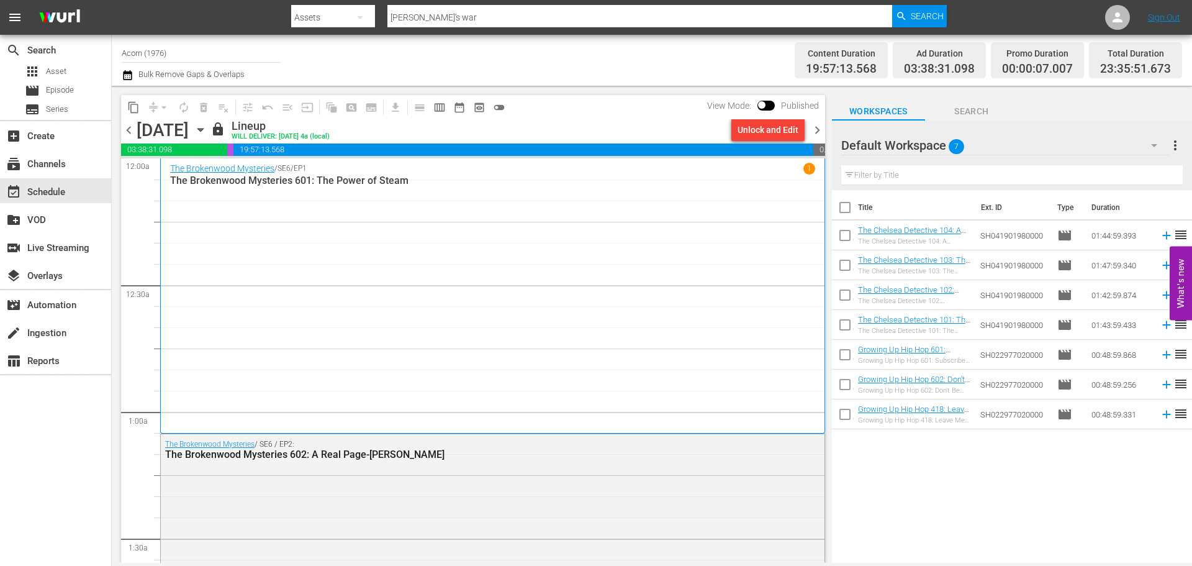
click at [815, 130] on span "chevron_right" at bounding box center [818, 130] width 16 height 16
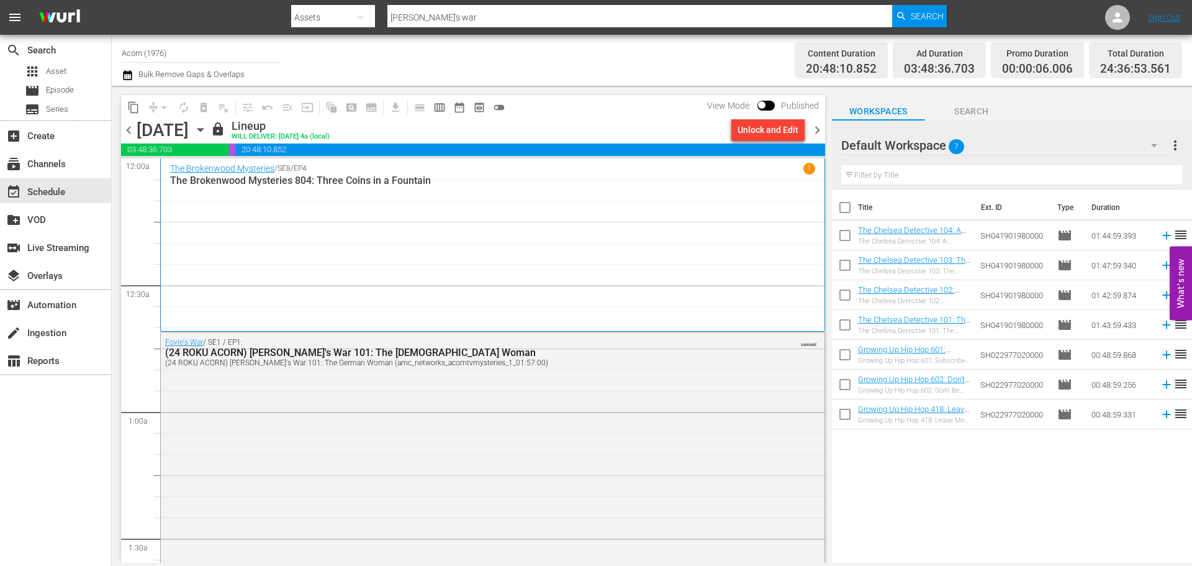
click at [817, 133] on span "chevron_right" at bounding box center [818, 130] width 16 height 16
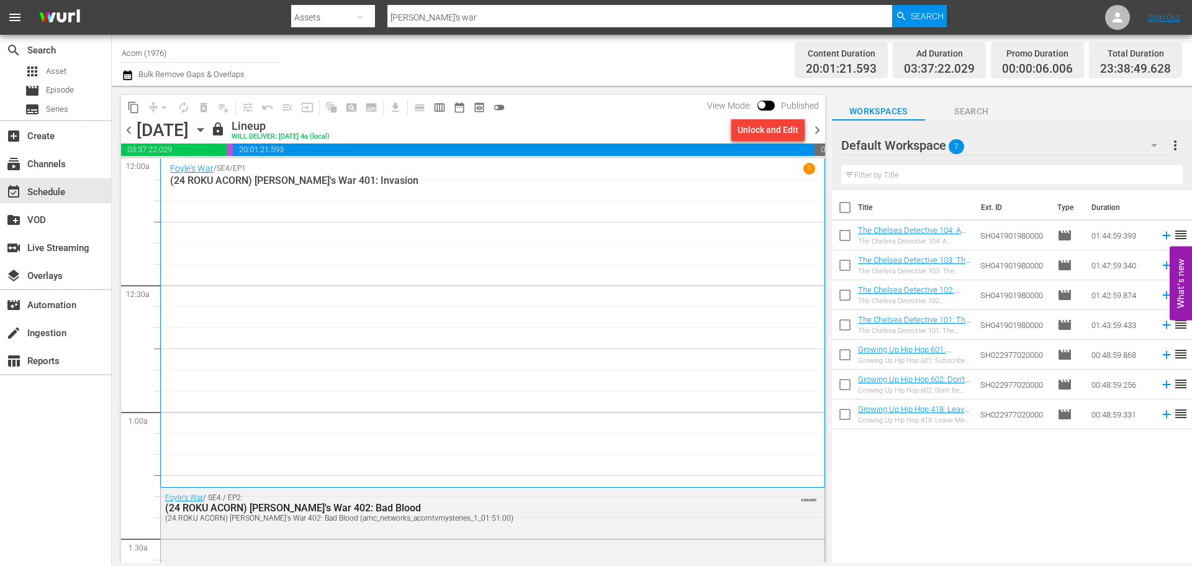
click at [818, 124] on span "chevron_right" at bounding box center [818, 130] width 16 height 16
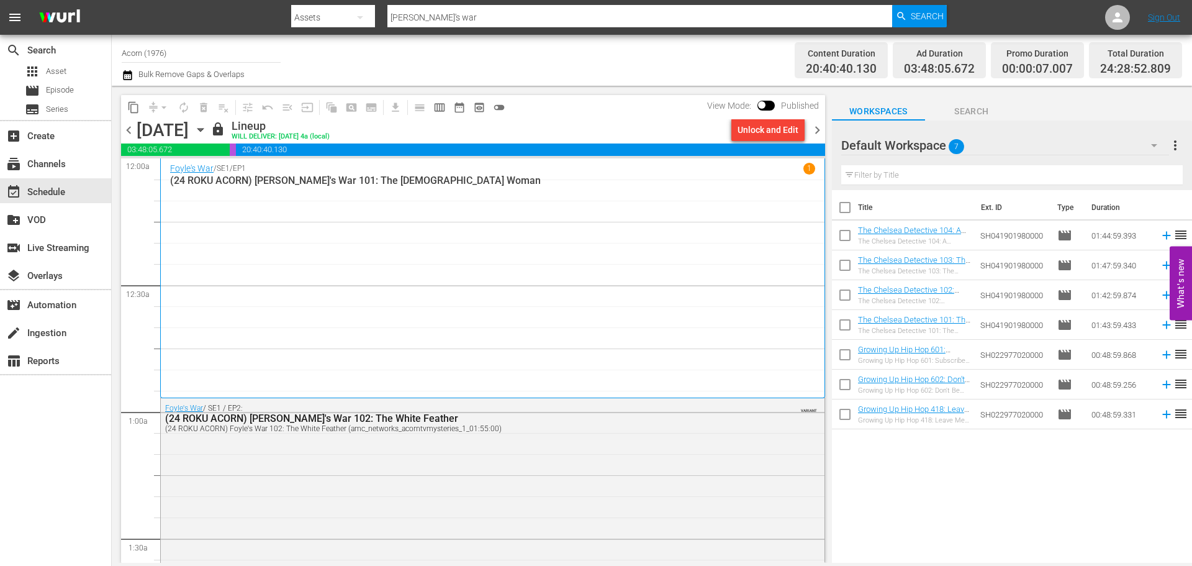
click at [820, 135] on span "chevron_right" at bounding box center [818, 130] width 16 height 16
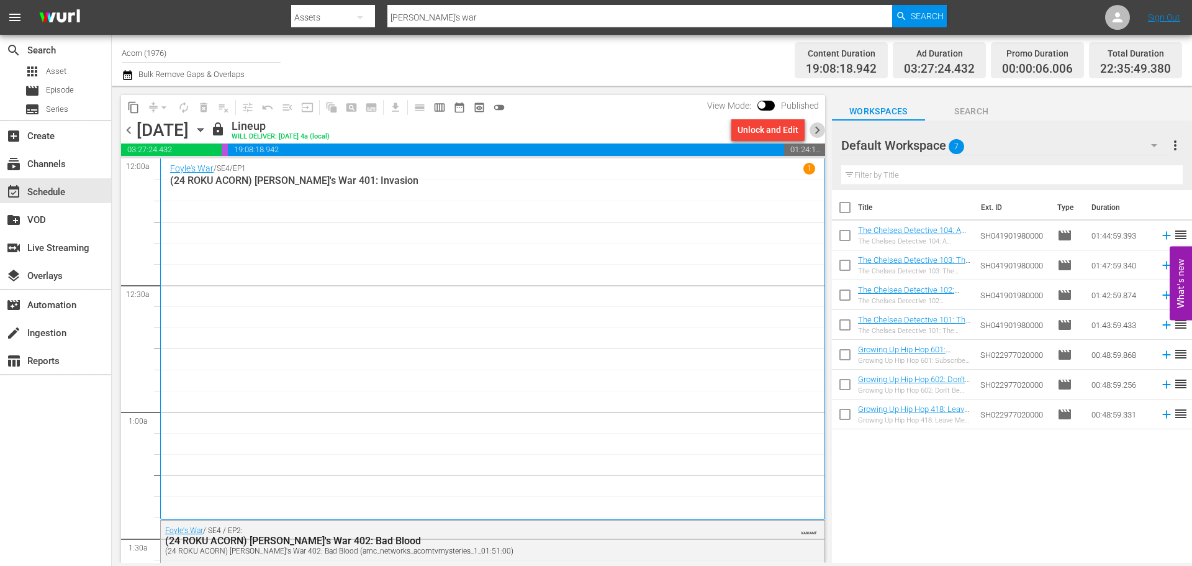
click at [815, 131] on span "chevron_right" at bounding box center [818, 130] width 16 height 16
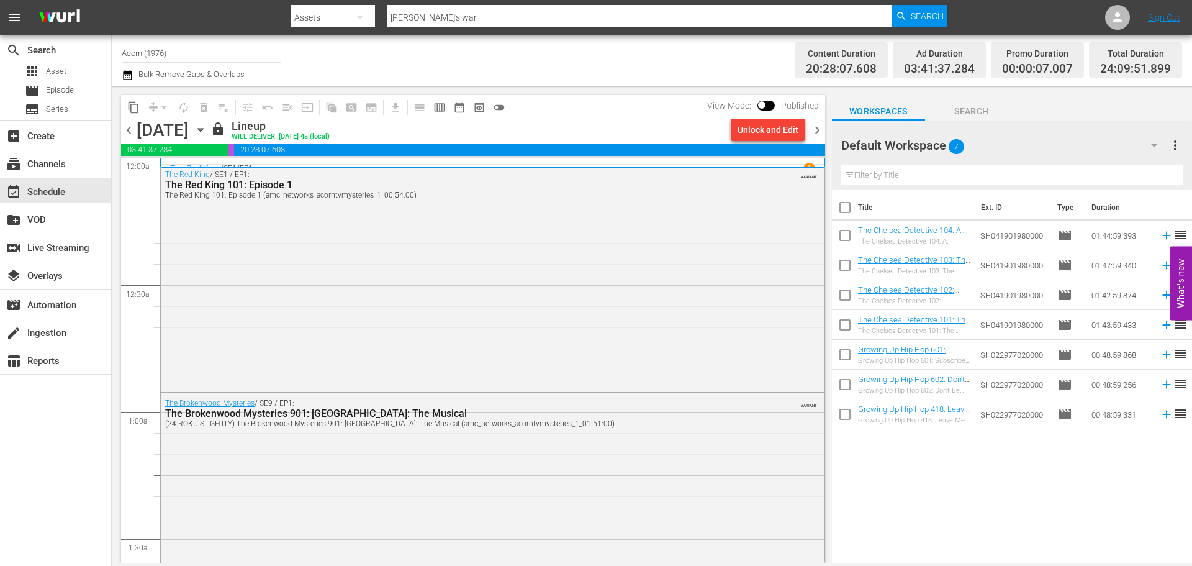
click at [815, 131] on span "chevron_right" at bounding box center [818, 130] width 16 height 16
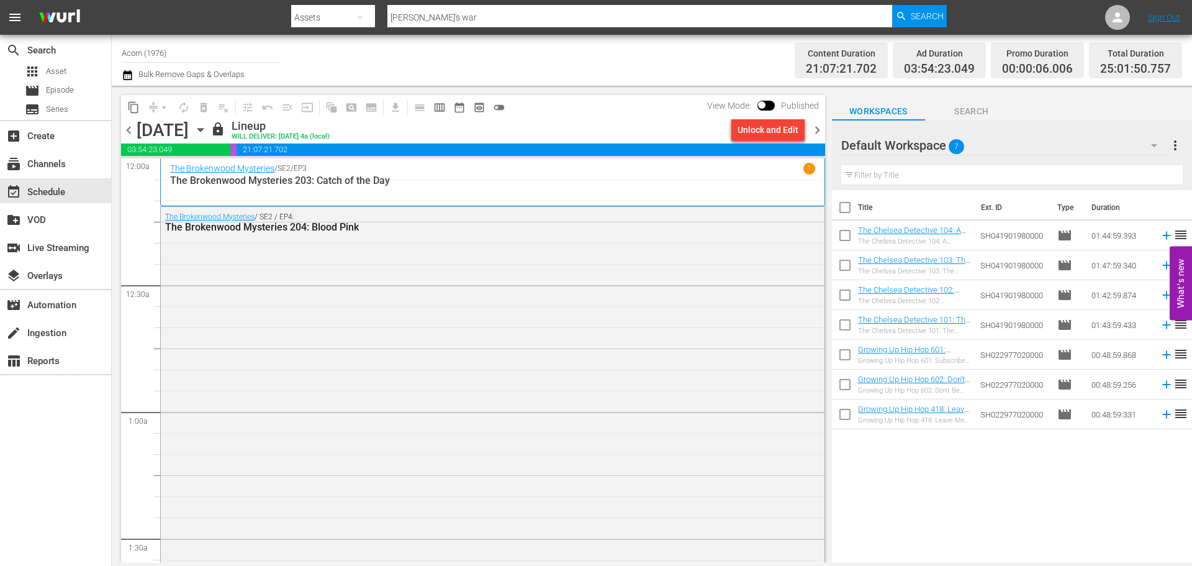
click at [815, 131] on span "chevron_right" at bounding box center [818, 130] width 16 height 16
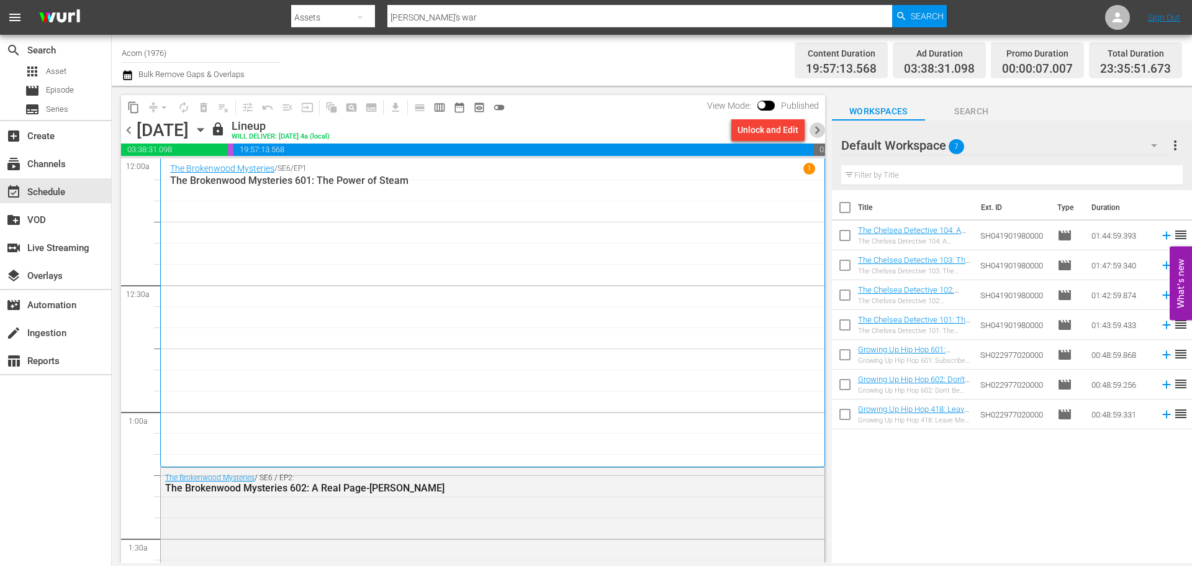
click at [815, 131] on span "chevron_right" at bounding box center [818, 130] width 16 height 16
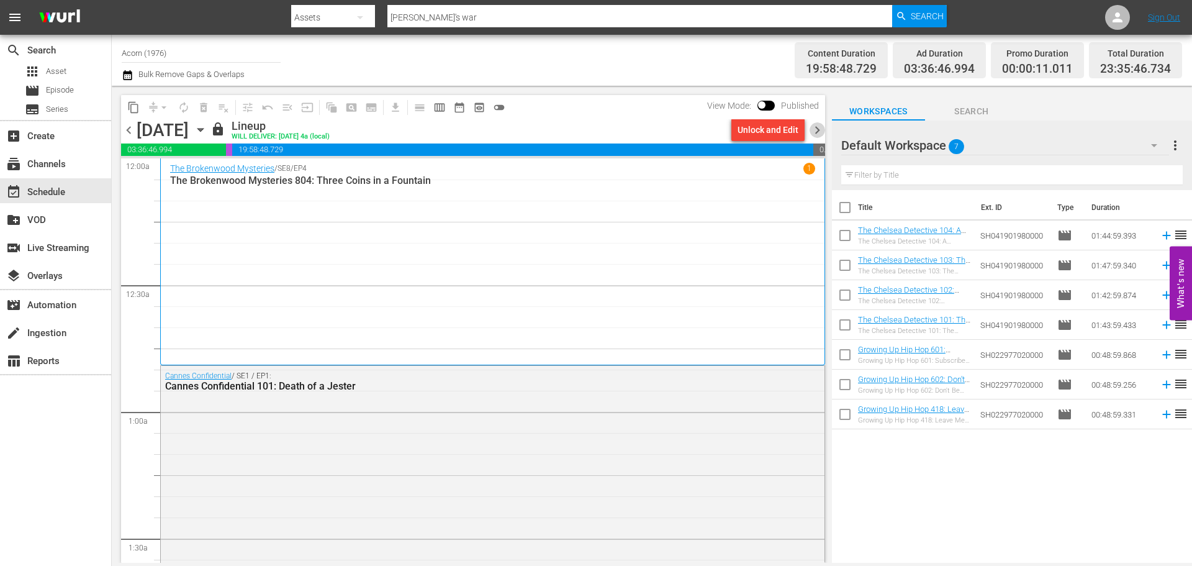
click at [815, 131] on span "chevron_right" at bounding box center [818, 130] width 16 height 16
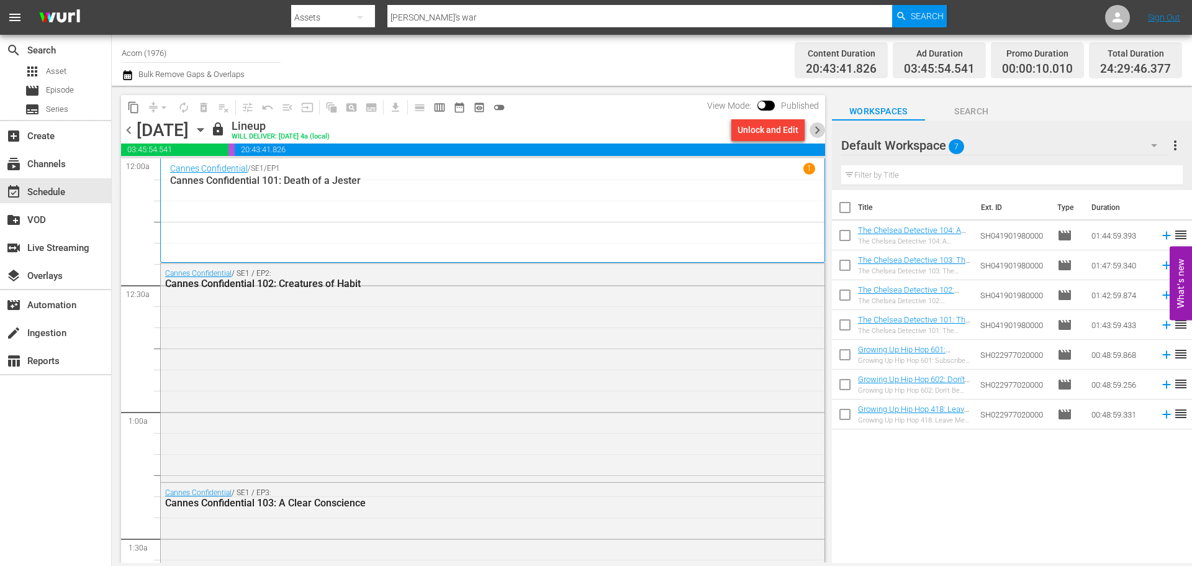
click at [815, 131] on span "chevron_right" at bounding box center [818, 130] width 16 height 16
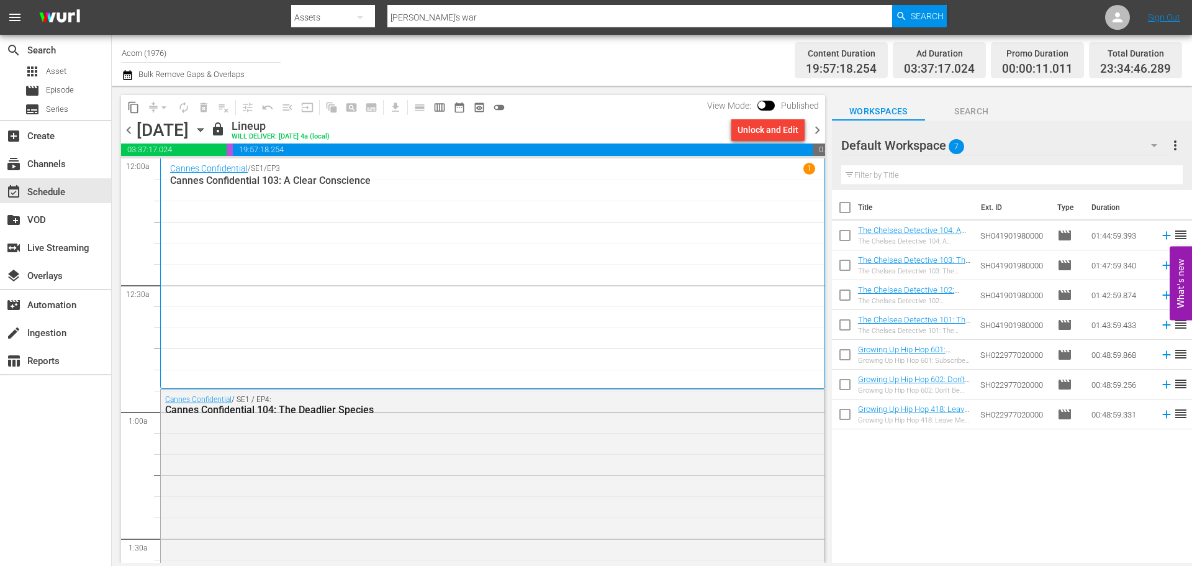
click at [815, 131] on span "chevron_right" at bounding box center [818, 130] width 16 height 16
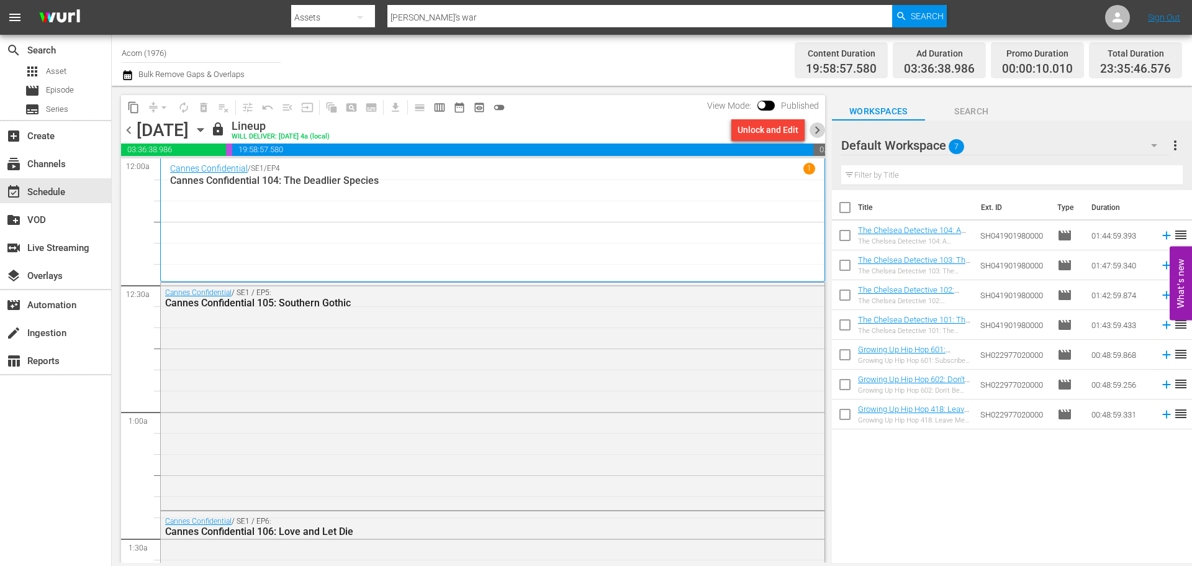
click at [817, 134] on span "chevron_right" at bounding box center [818, 130] width 16 height 16
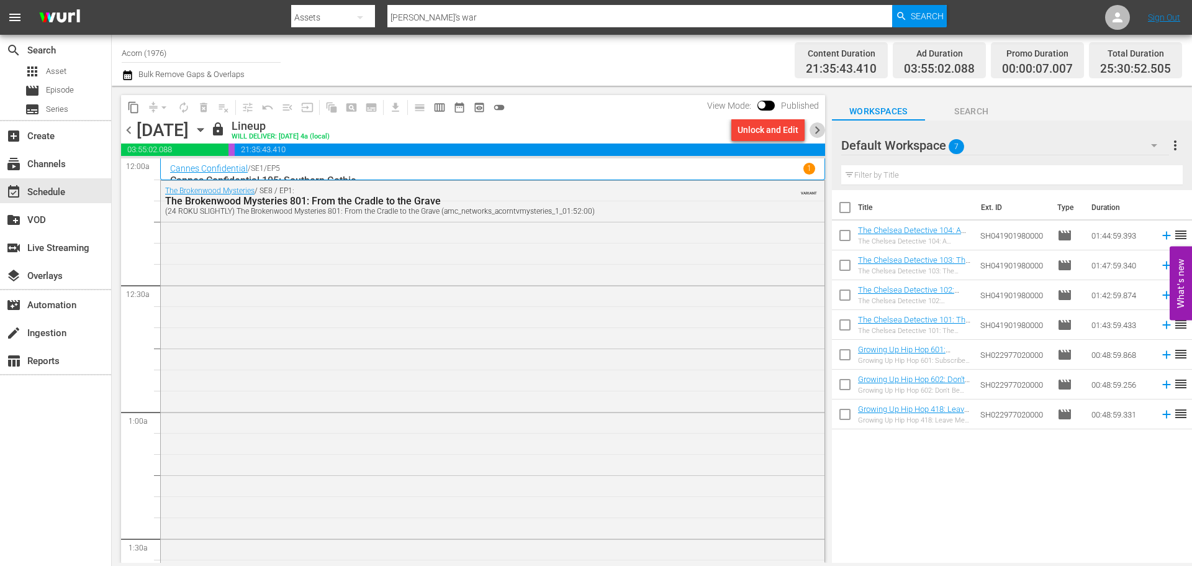
click at [816, 128] on span "chevron_right" at bounding box center [818, 130] width 16 height 16
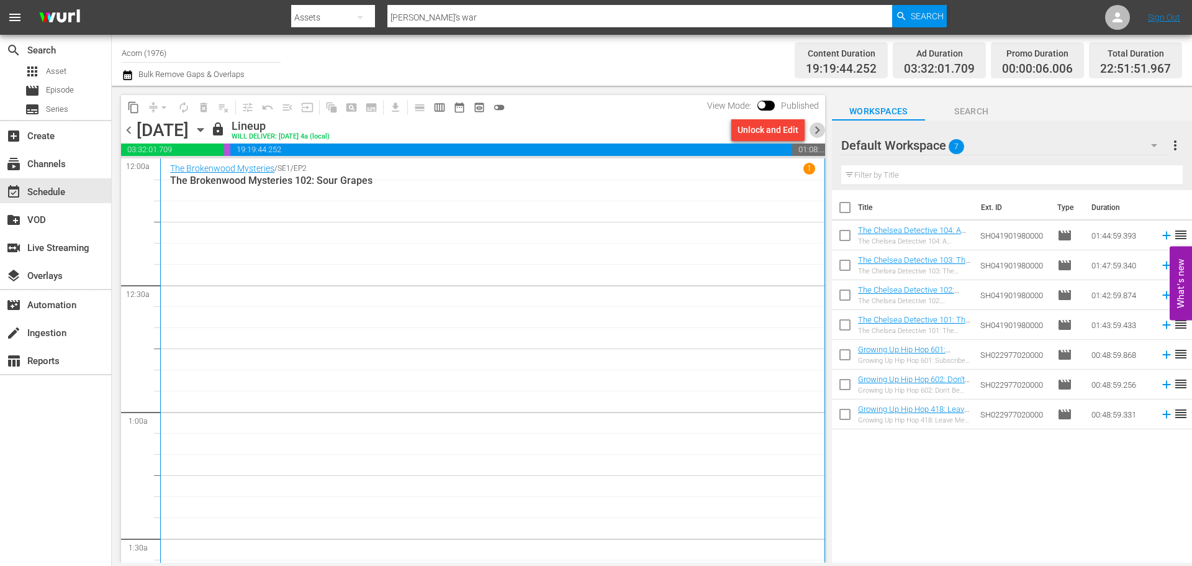
click at [816, 128] on span "chevron_right" at bounding box center [818, 130] width 16 height 16
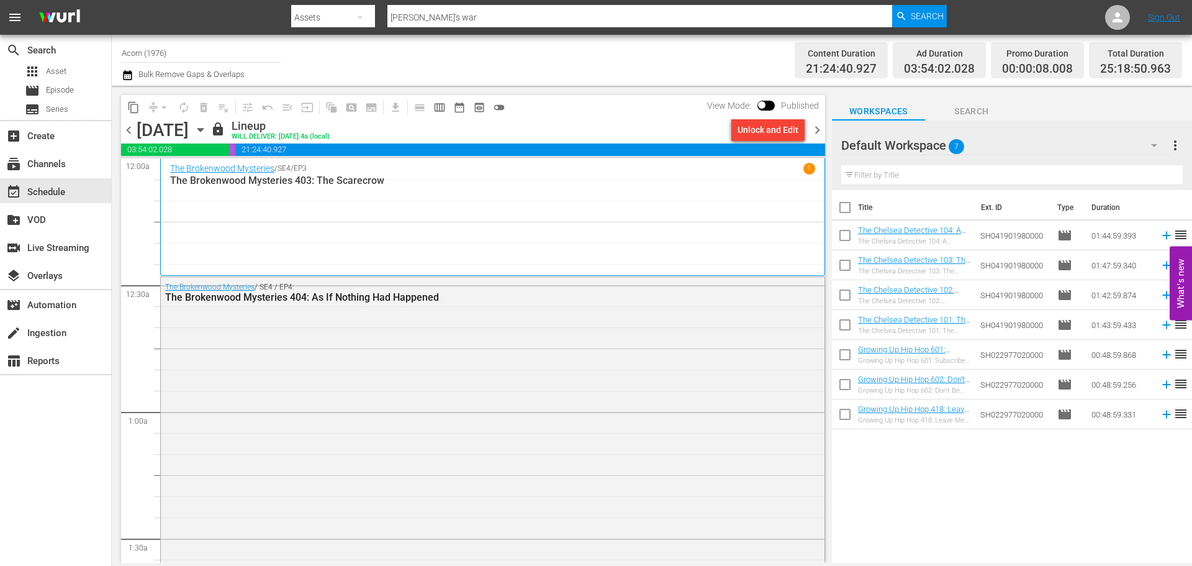
click at [816, 128] on span "chevron_right" at bounding box center [818, 130] width 16 height 16
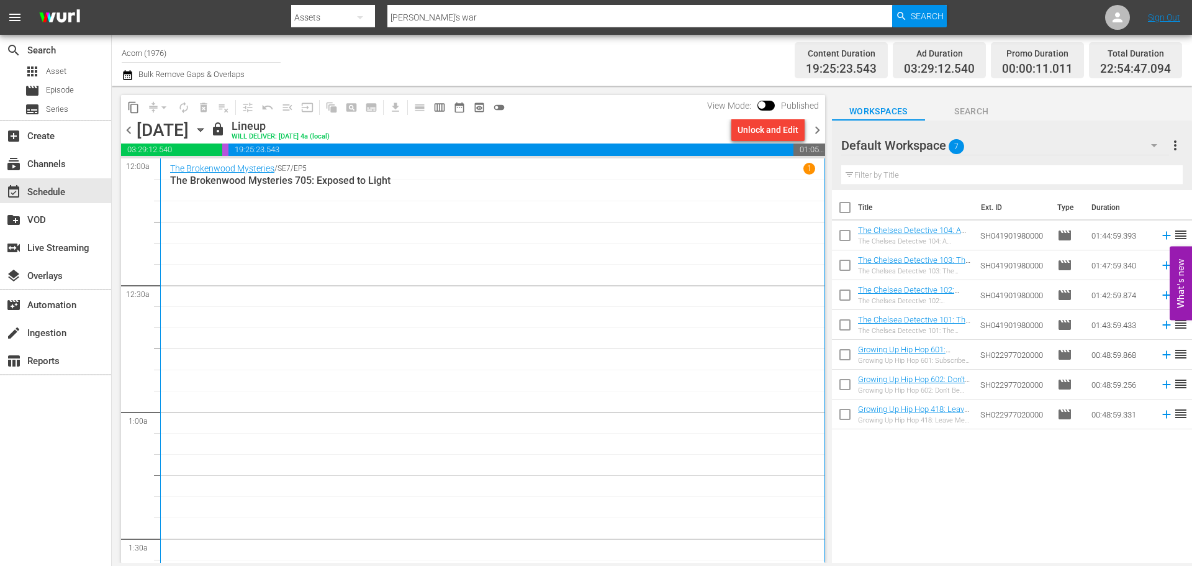
click at [817, 128] on span "chevron_right" at bounding box center [818, 130] width 16 height 16
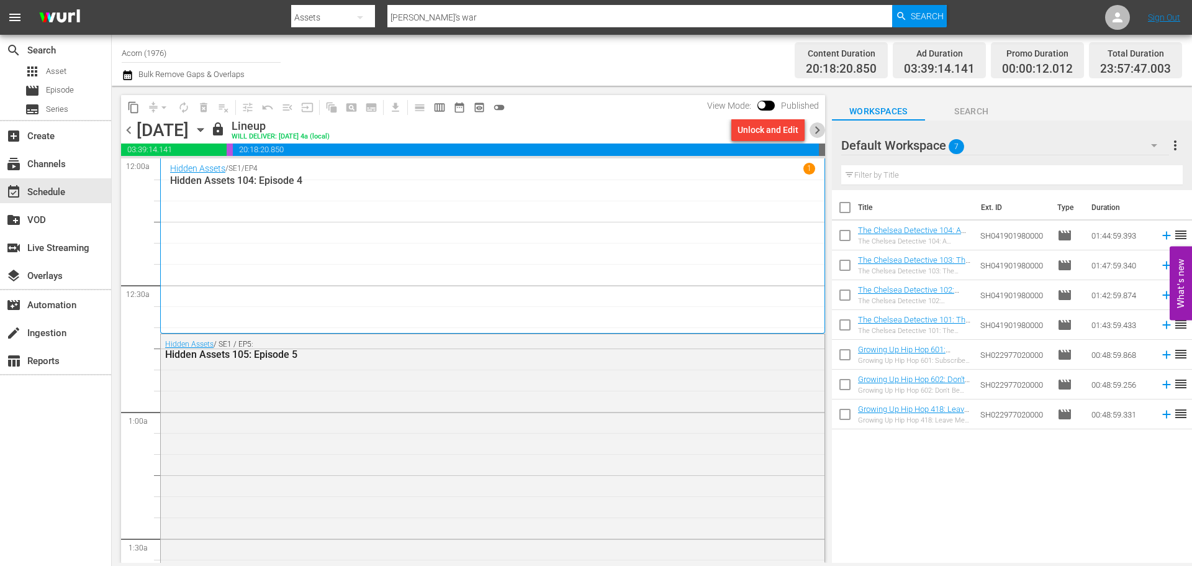
click at [817, 128] on span "chevron_right" at bounding box center [818, 130] width 16 height 16
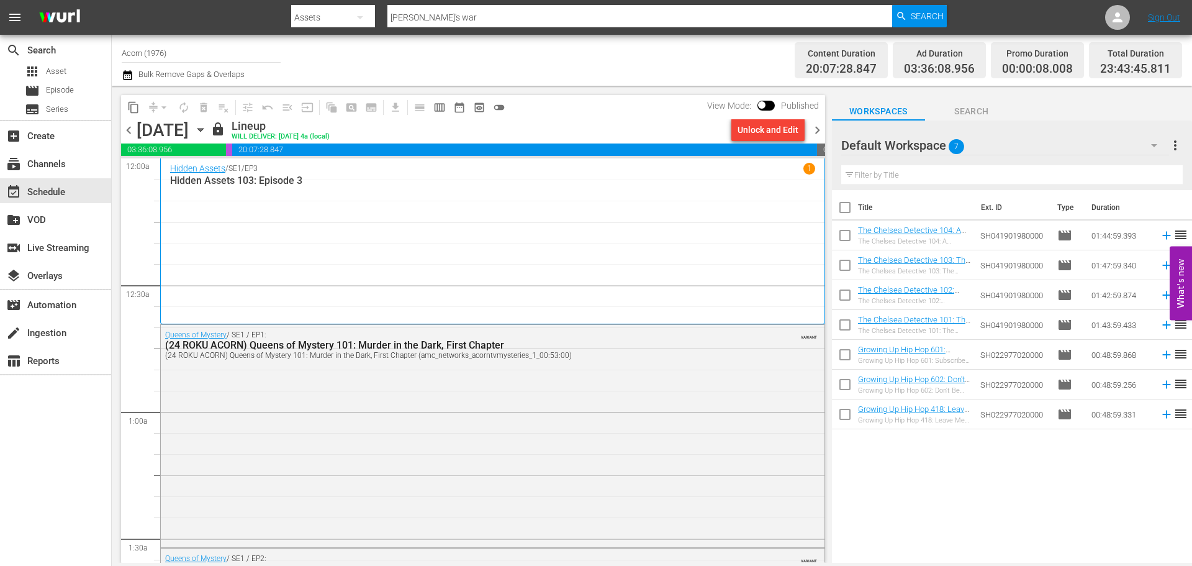
click at [817, 128] on span "chevron_right" at bounding box center [818, 130] width 16 height 16
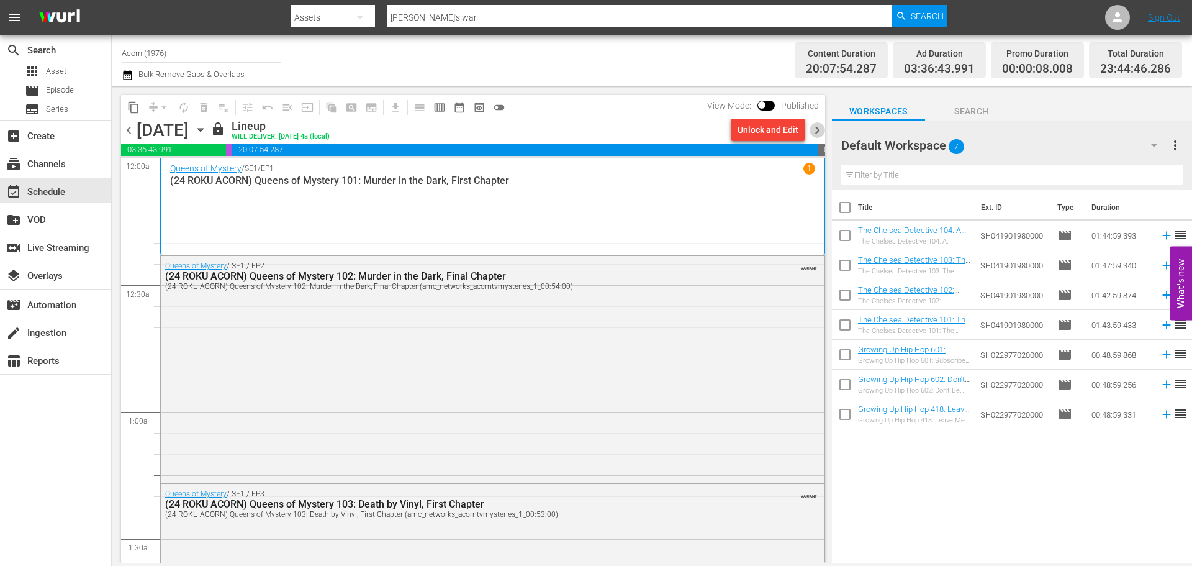
click at [817, 128] on span "chevron_right" at bounding box center [818, 130] width 16 height 16
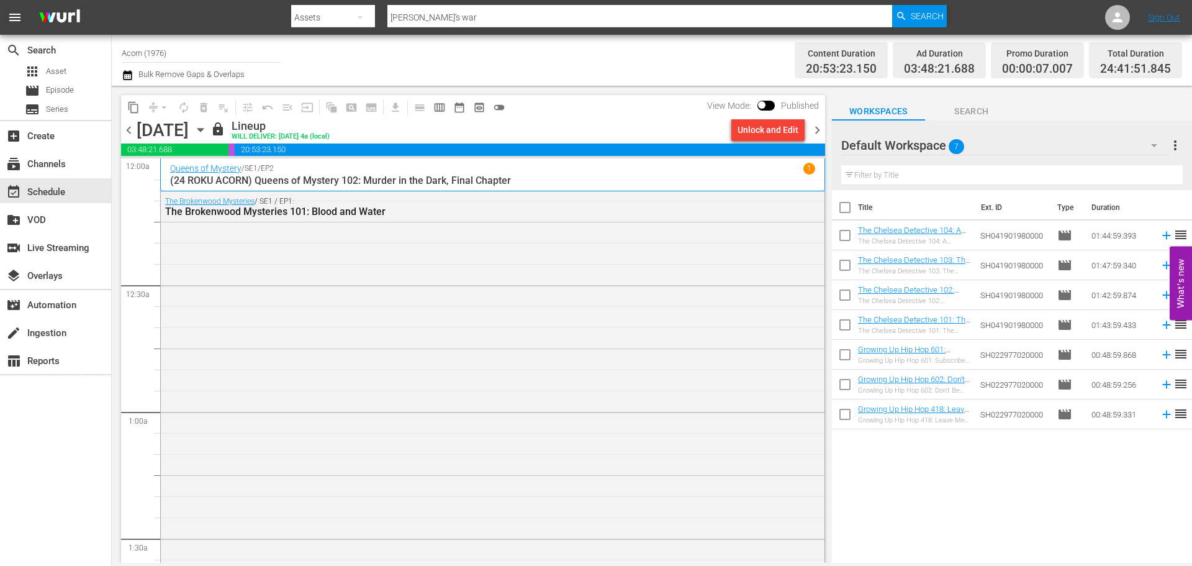
click at [823, 130] on span "chevron_right" at bounding box center [818, 130] width 16 height 16
